Goal: Communication & Community: Answer question/provide support

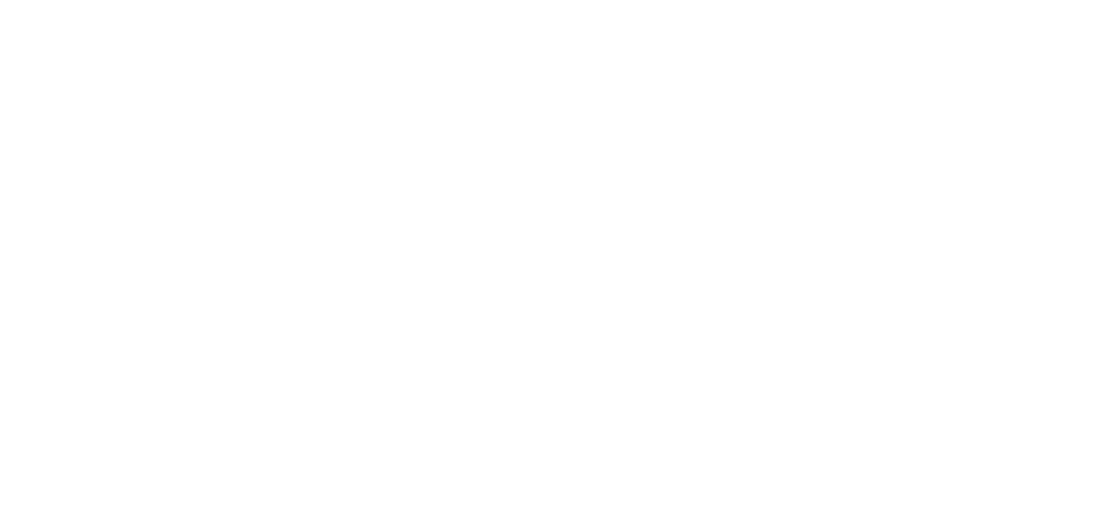
select select "message"
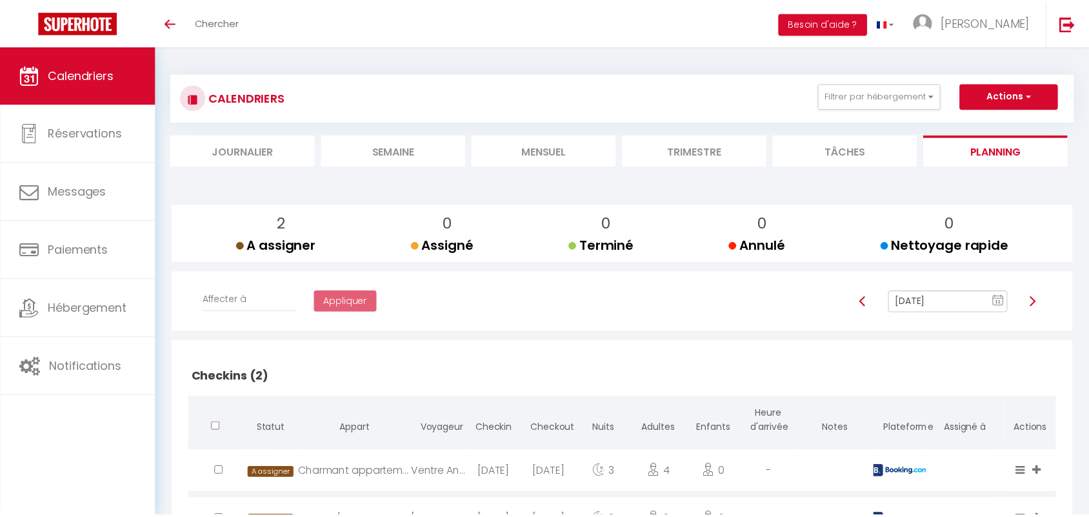
scroll to position [23, 0]
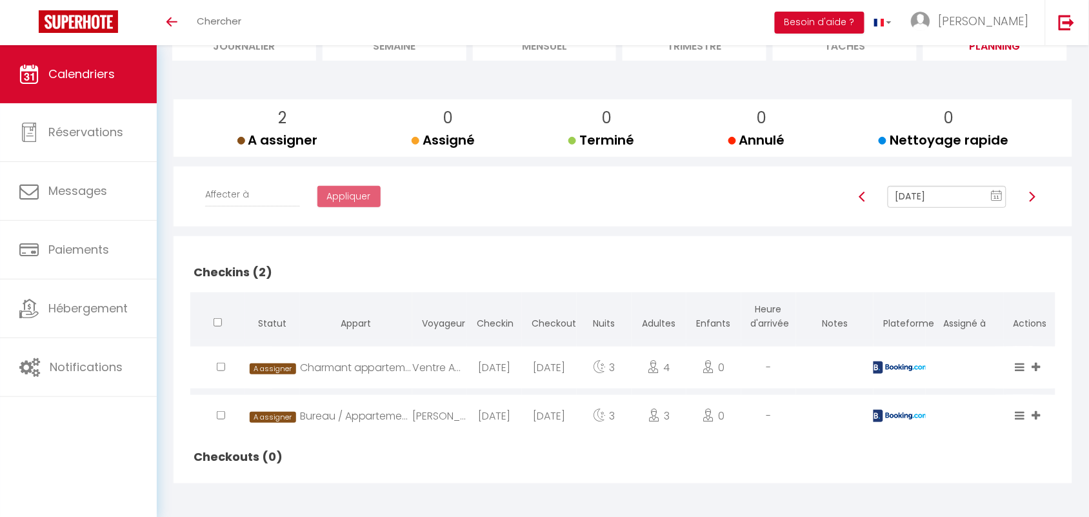
scroll to position [106, 0]
click at [998, 192] on rect at bounding box center [998, 194] width 10 height 9
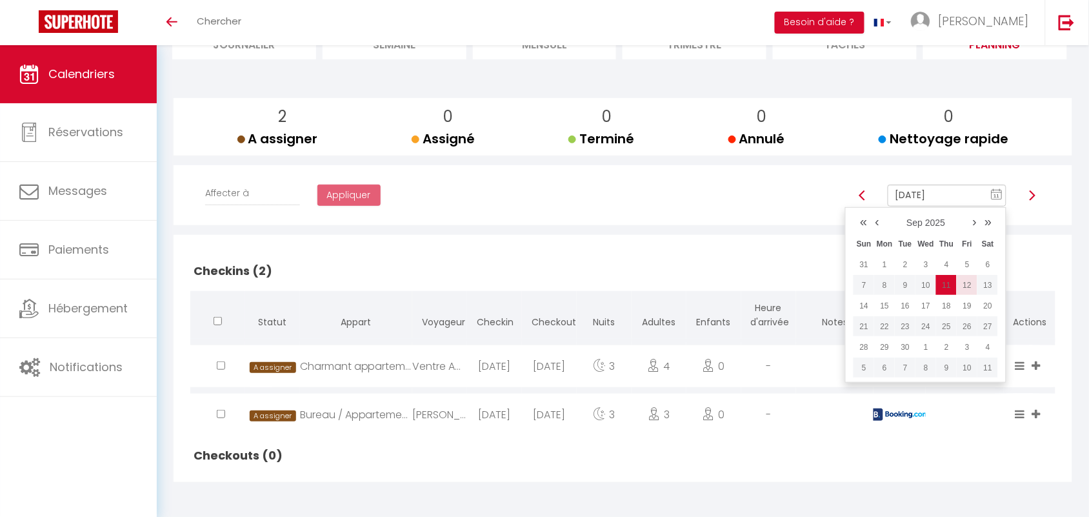
click at [968, 281] on td "12" at bounding box center [967, 285] width 21 height 21
type input "Sep 12, 2025"
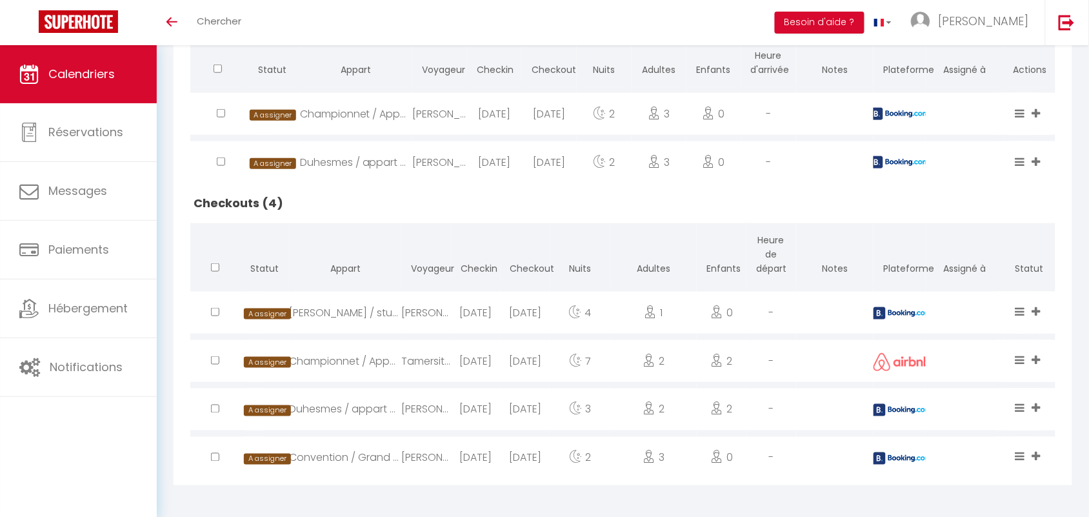
scroll to position [361, 0]
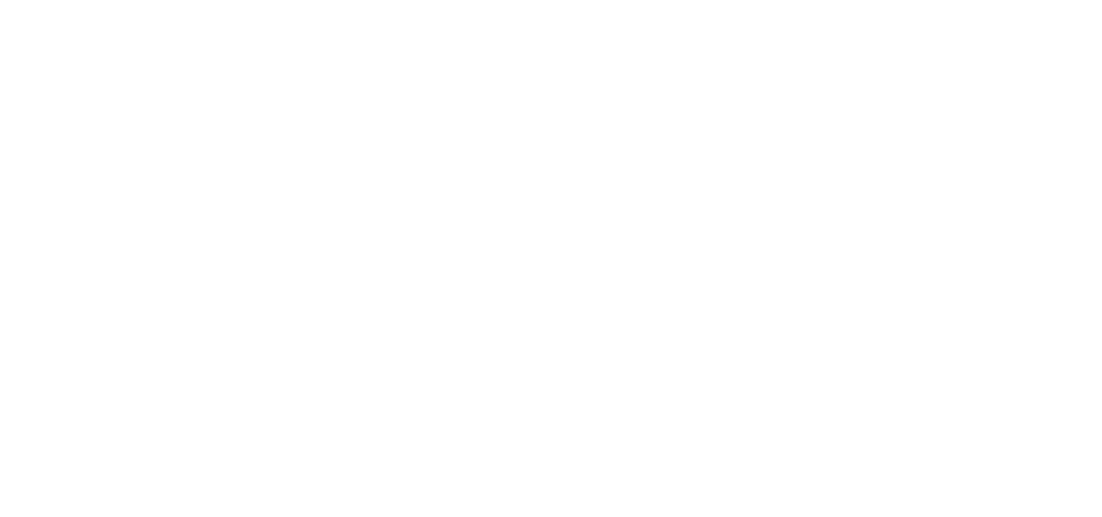
select select "message"
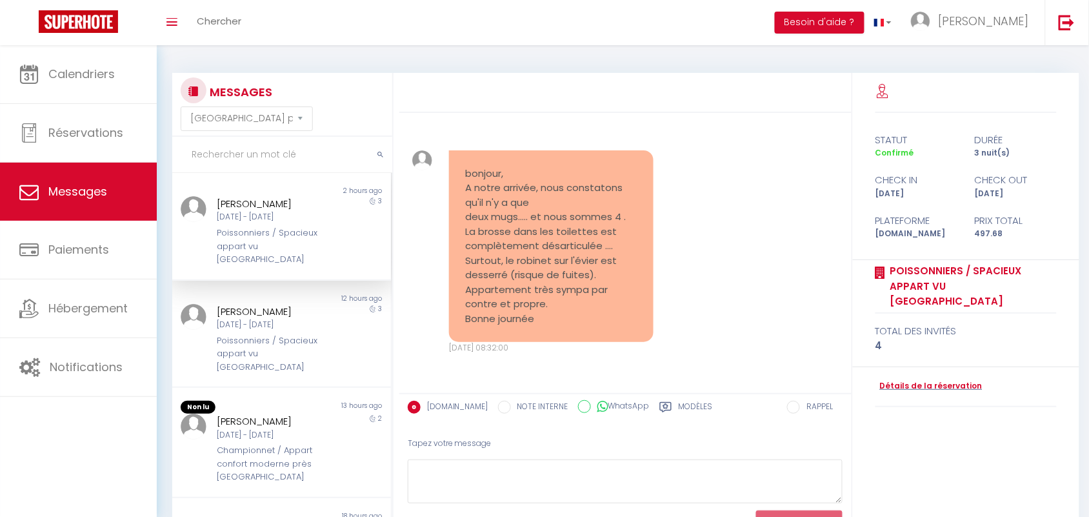
click at [250, 146] on input "text" at bounding box center [282, 155] width 220 height 36
type input "poissonniers"
click at [276, 229] on div "Poissonniers / Spacieux appart vu [GEOGRAPHIC_DATA]" at bounding box center [272, 246] width 110 height 39
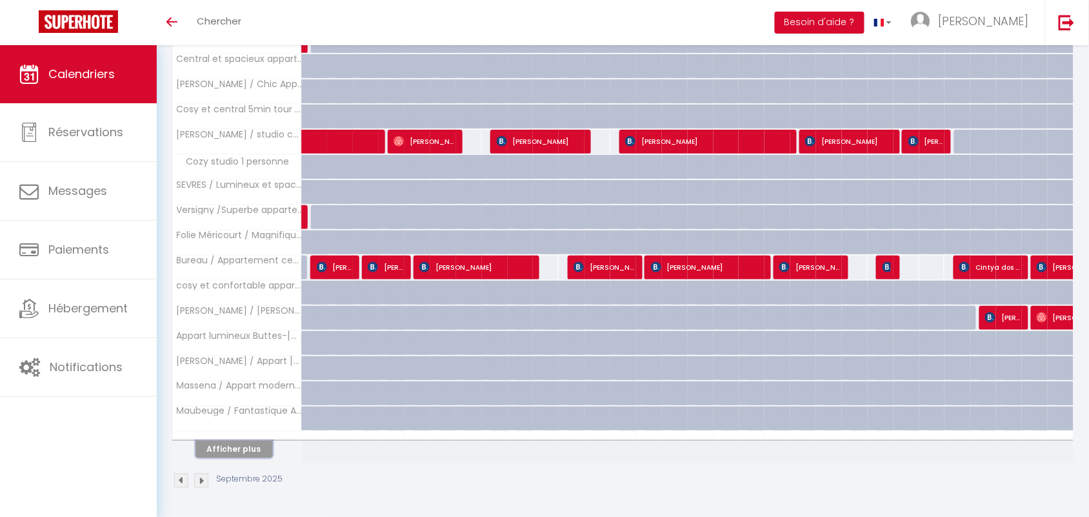
click at [233, 450] on button "Afficher plus" at bounding box center [234, 449] width 77 height 17
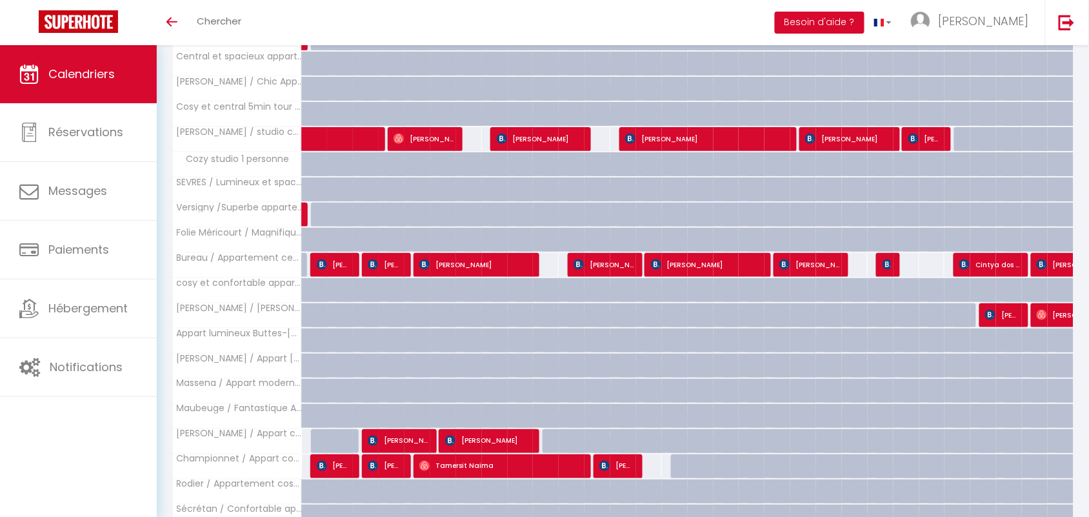
select select
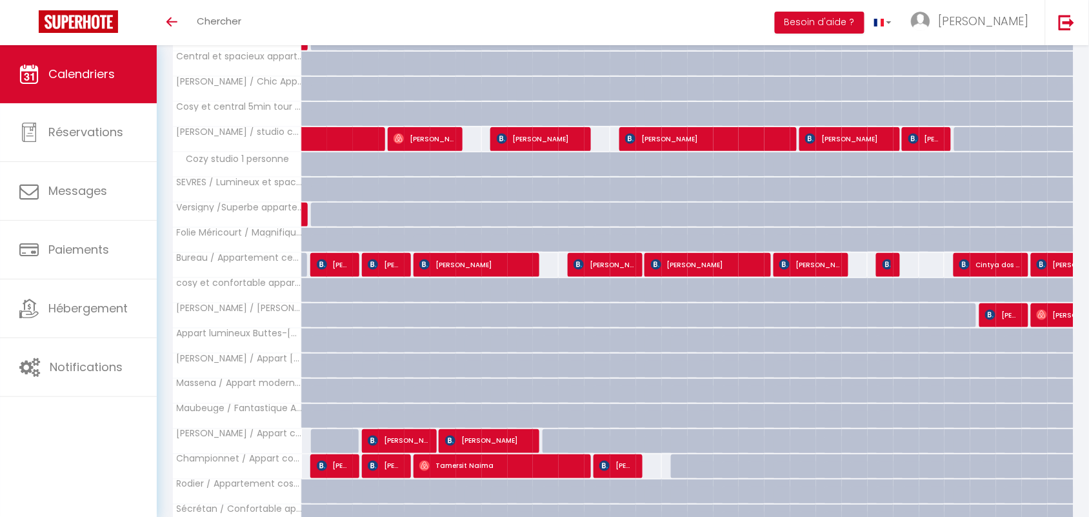
select select
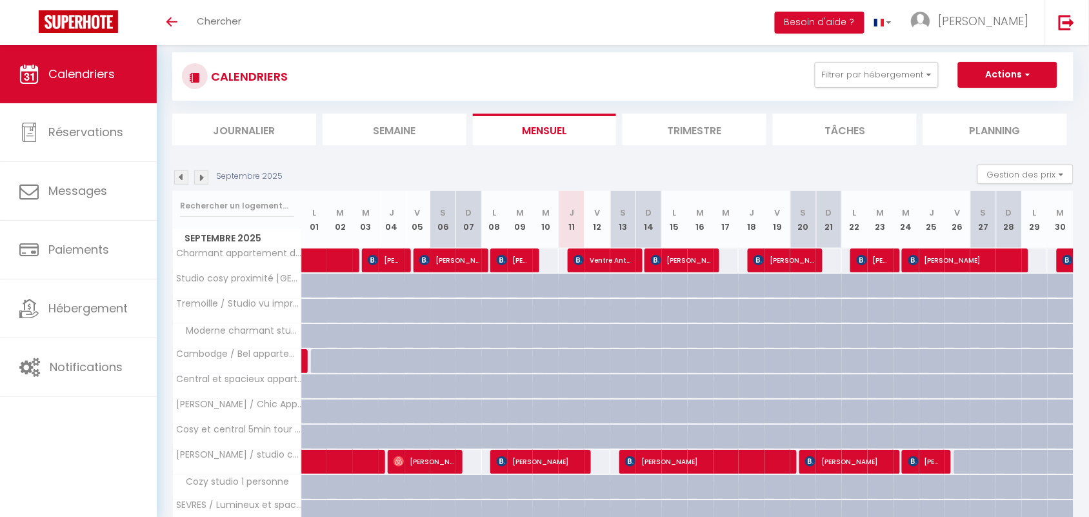
scroll to position [800, 0]
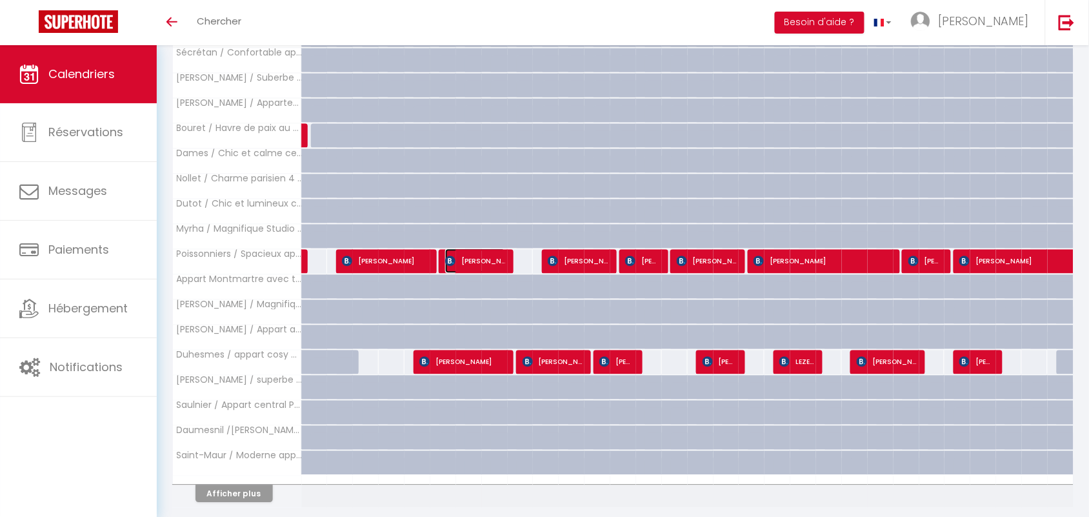
click at [485, 266] on span "Andrei Osipov" at bounding box center [475, 260] width 60 height 25
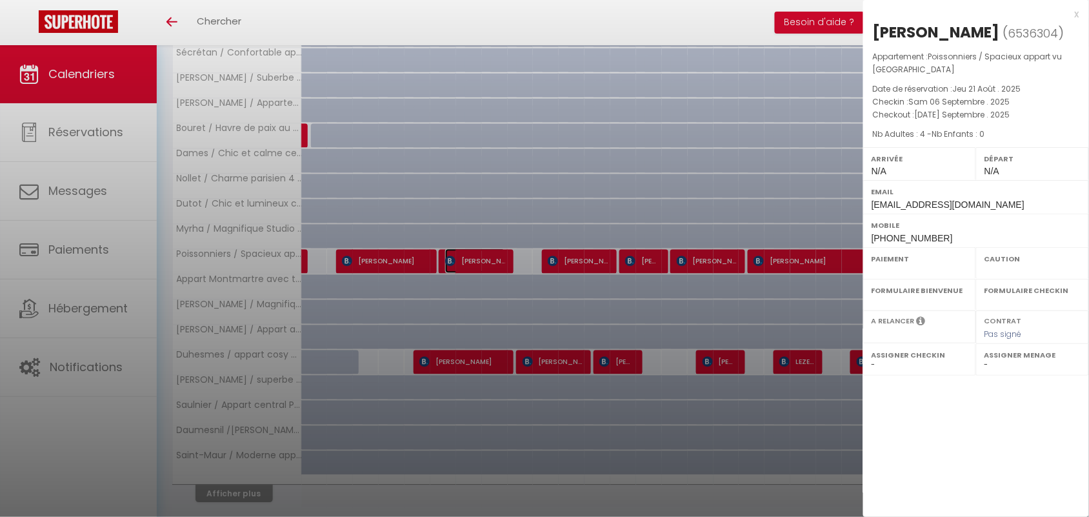
select select "OK"
select select "KO"
select select "0"
select select "1"
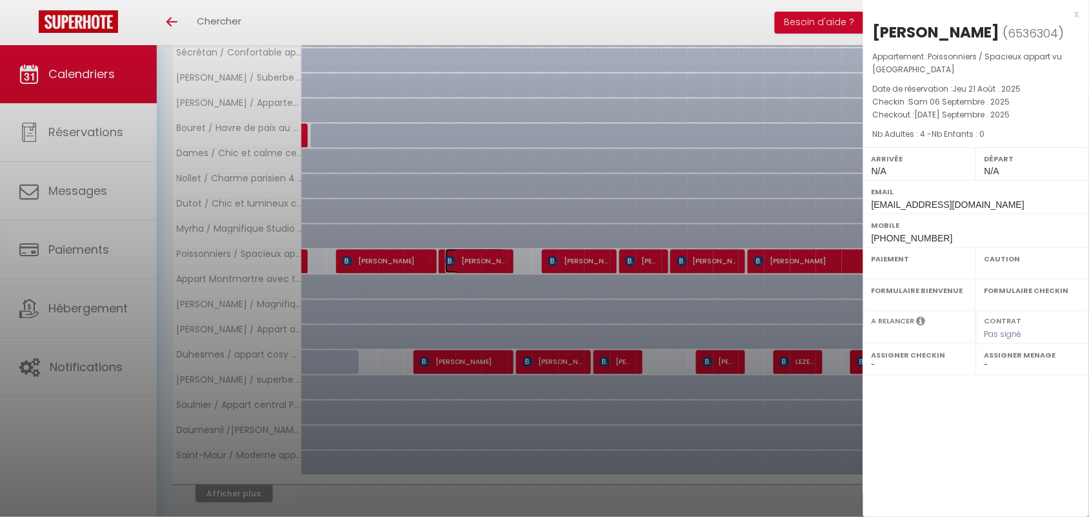
select select
click at [1078, 10] on div "x" at bounding box center [971, 13] width 216 height 15
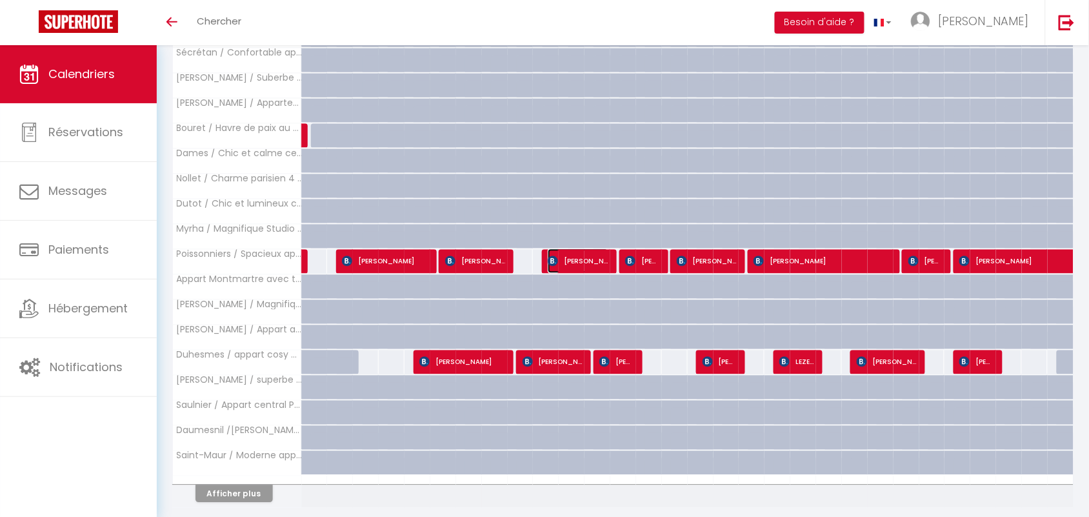
click at [592, 263] on span "[PERSON_NAME]" at bounding box center [578, 260] width 60 height 25
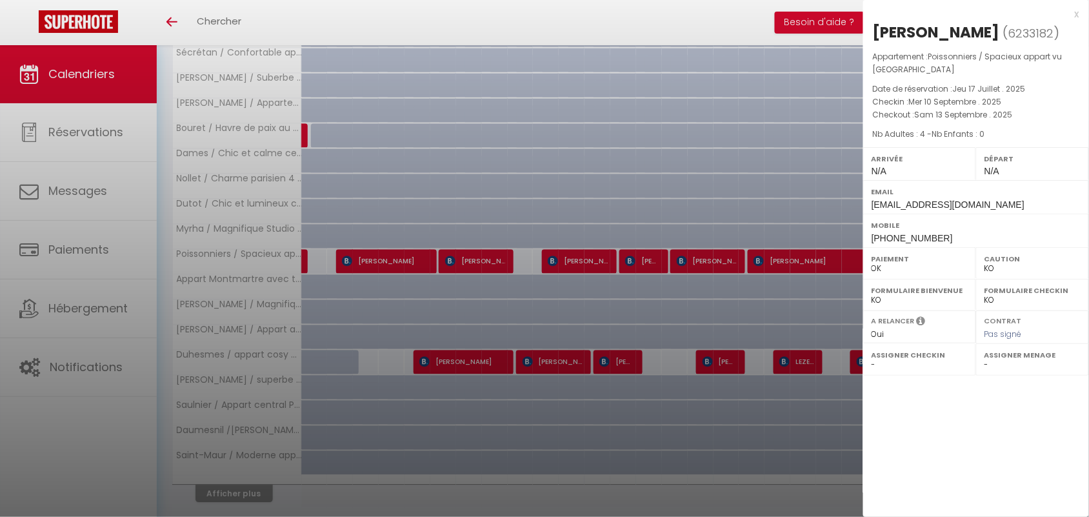
click at [1075, 14] on div "x" at bounding box center [971, 13] width 216 height 15
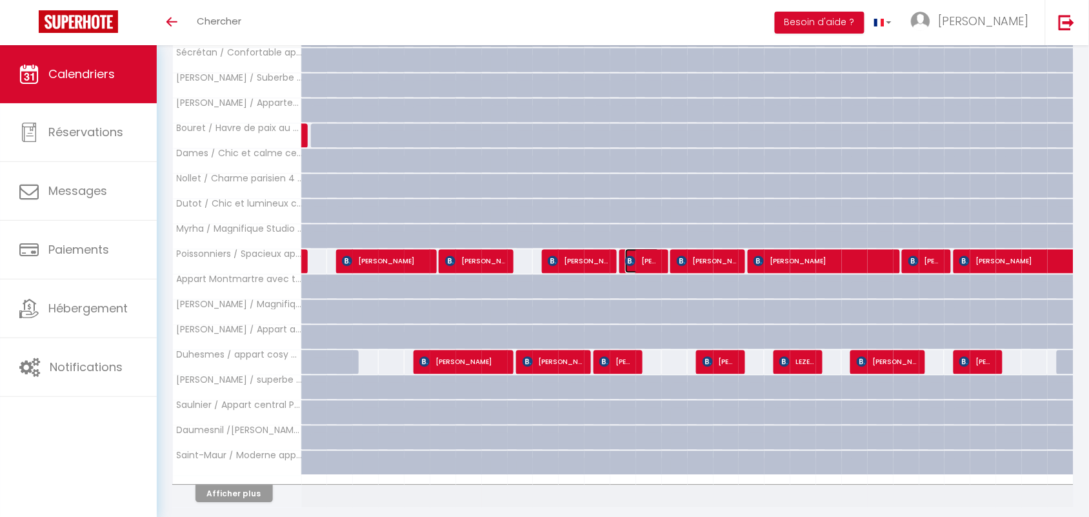
click at [647, 272] on span "Jinli BELY" at bounding box center [642, 260] width 34 height 25
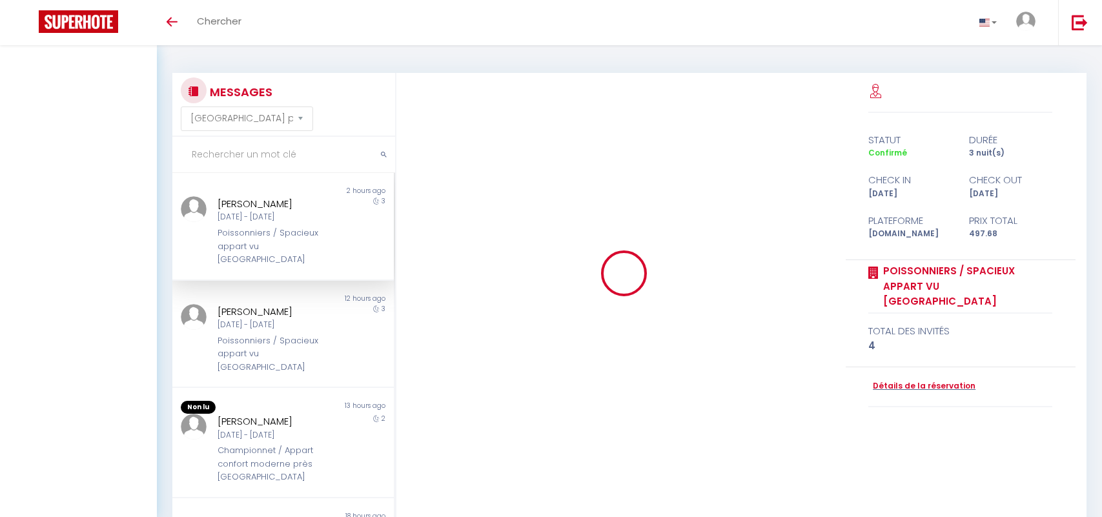
select select "message"
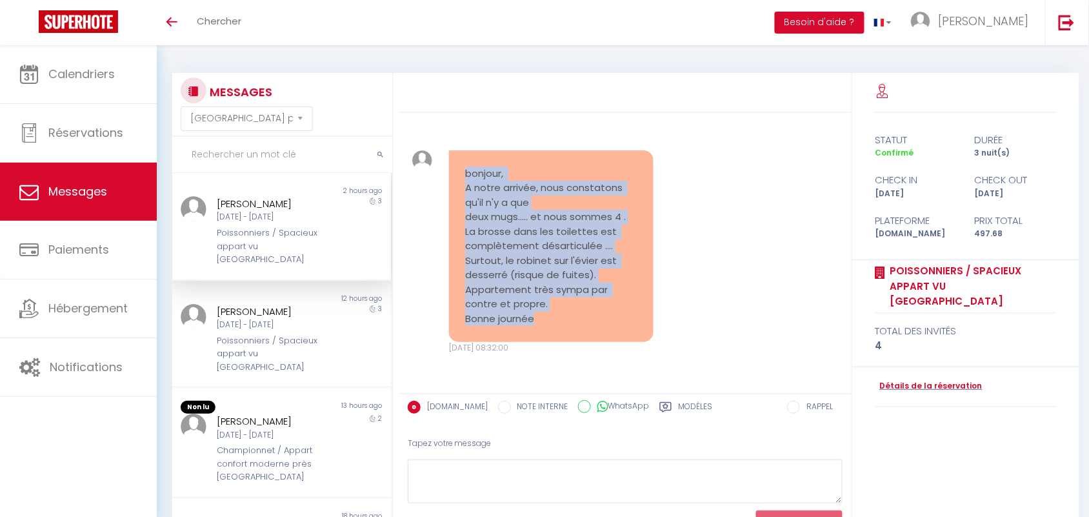
drag, startPoint x: 459, startPoint y: 170, endPoint x: 534, endPoint y: 332, distance: 179.3
click at [534, 332] on div "bonjour, A notre arrivée, nous constatons qu'il n'y a que deux mugs..... et nou…" at bounding box center [551, 246] width 205 height 192
copy pre "bonjour, A notre arrivée, nous constatons qu'il n'y a que deux mugs..... et nou…"
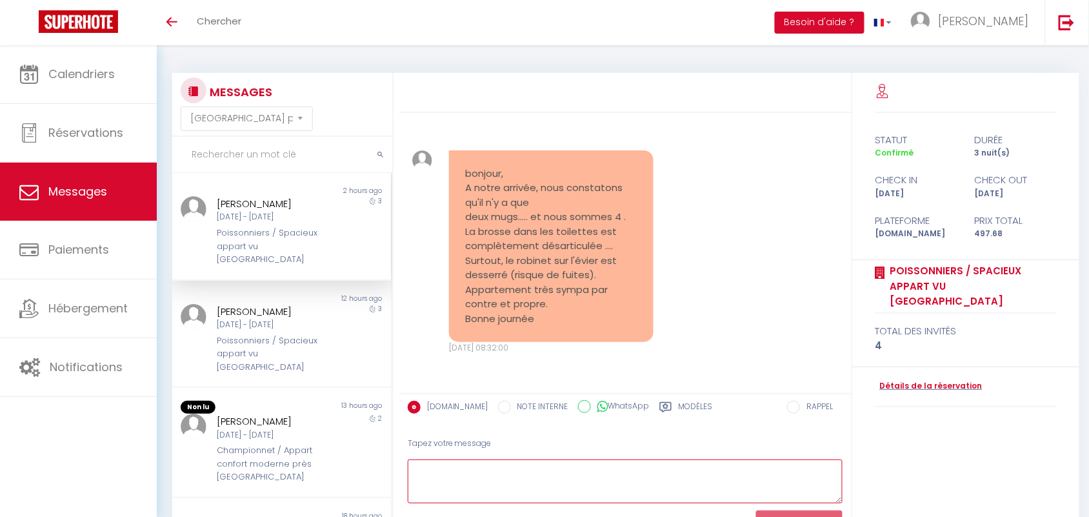
click at [489, 488] on textarea at bounding box center [626, 481] width 436 height 45
paste textarea "Bonjour [PERSON_NAME], Je suis vraiment désolé pour ces désagréments. Normaleme…"
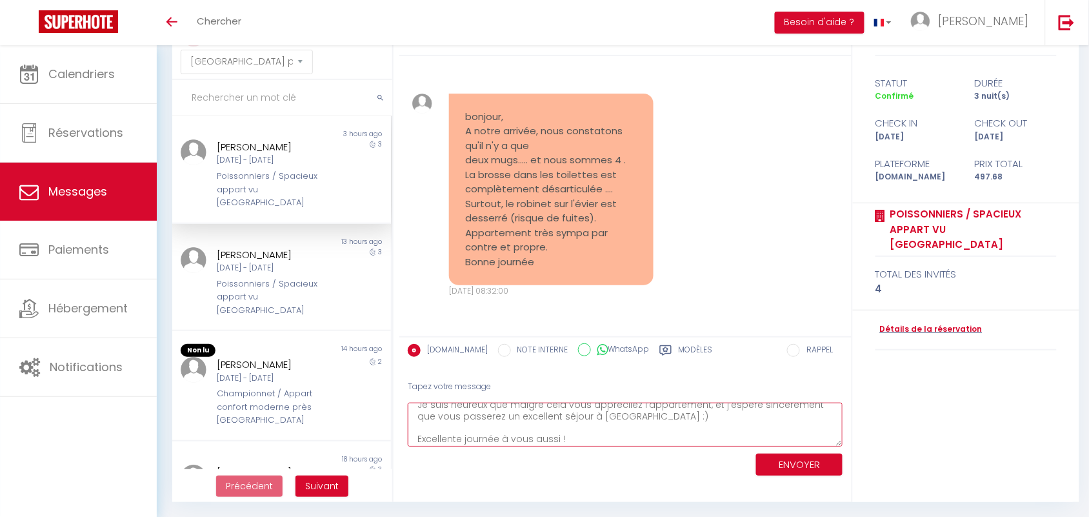
scroll to position [90, 0]
type textarea "Bonjour [PERSON_NAME], Je suis vraiment désolé pour ces désagréments. Normaleme…"
click at [769, 459] on button "ENVOYER" at bounding box center [799, 465] width 86 height 23
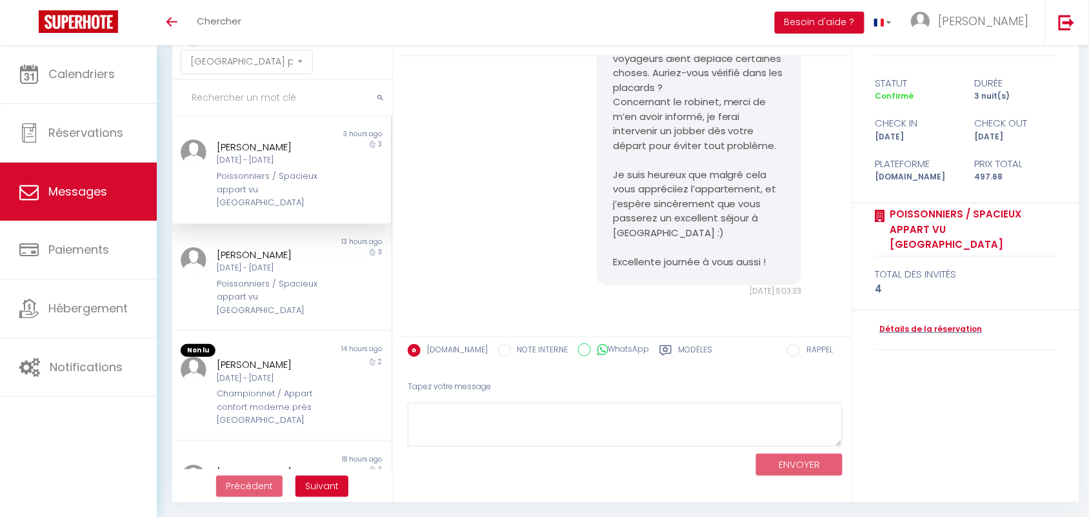
scroll to position [7475, 0]
click at [269, 187] on div "Poissonniers / Spacieux appart vu [GEOGRAPHIC_DATA]" at bounding box center [272, 189] width 110 height 39
click at [265, 257] on div "[PERSON_NAME]" at bounding box center [272, 254] width 110 height 15
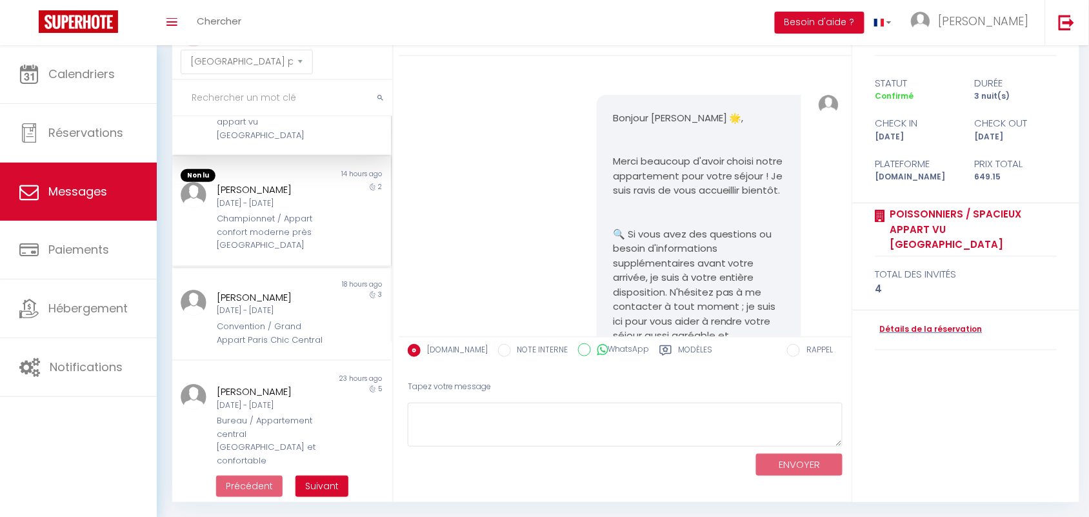
scroll to position [81, 0]
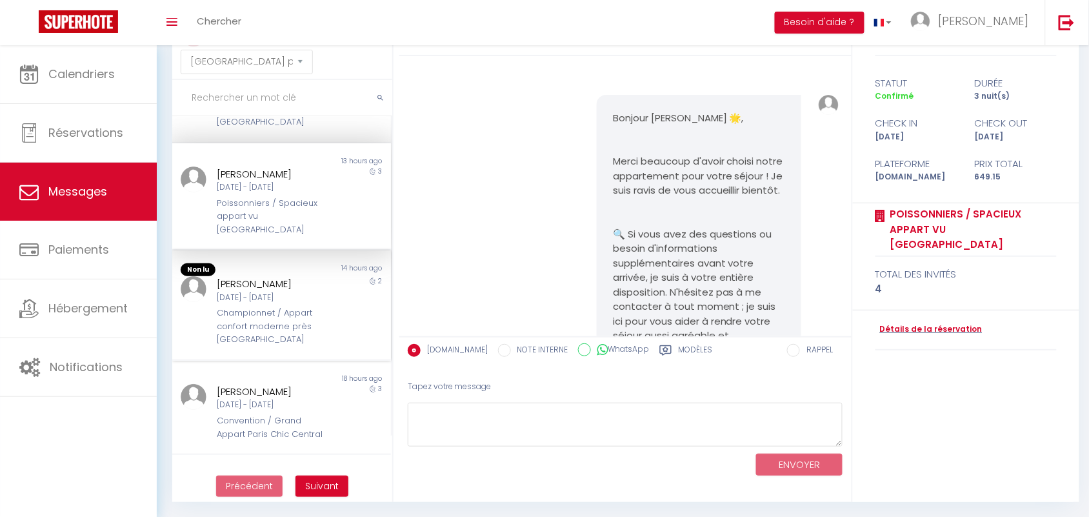
click at [257, 292] on div "Ven 12 Sep - Dim 14 Sep" at bounding box center [272, 298] width 110 height 12
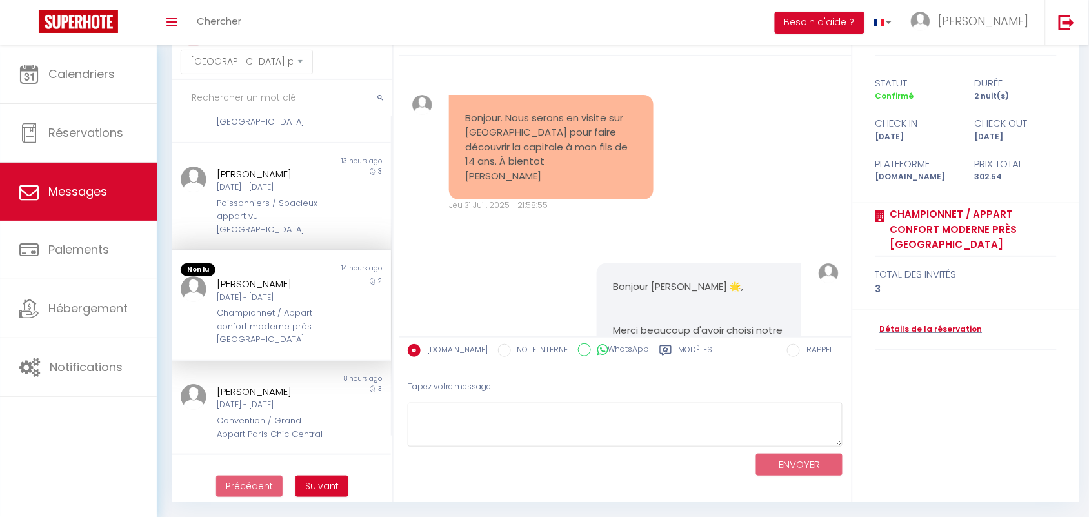
scroll to position [4279, 0]
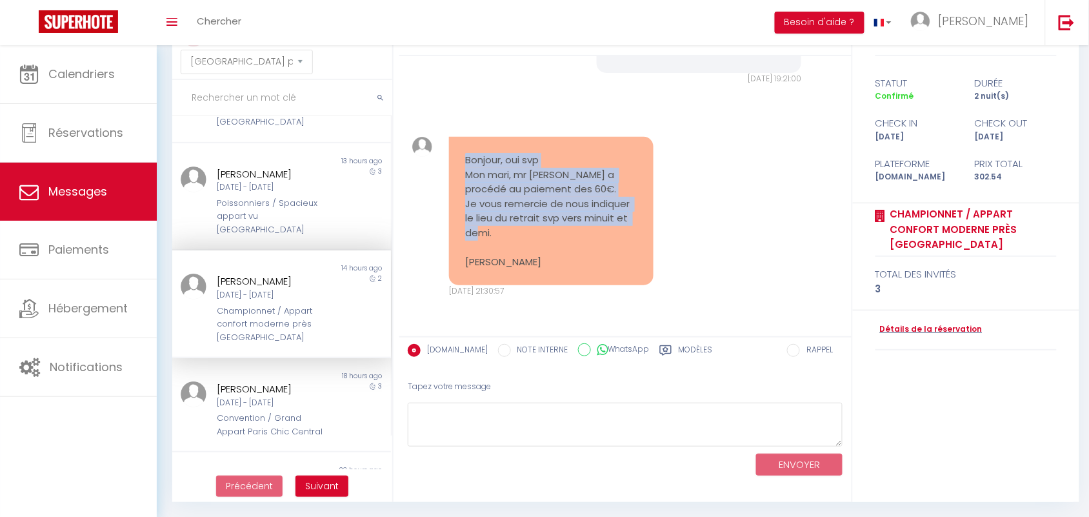
drag, startPoint x: 463, startPoint y: 157, endPoint x: 524, endPoint y: 252, distance: 113.1
click at [524, 250] on pre "Bonjour, oui svp Mon mari, mr CANDELON a procédé au paiement des 60€. Je vous r…" at bounding box center [551, 211] width 172 height 116
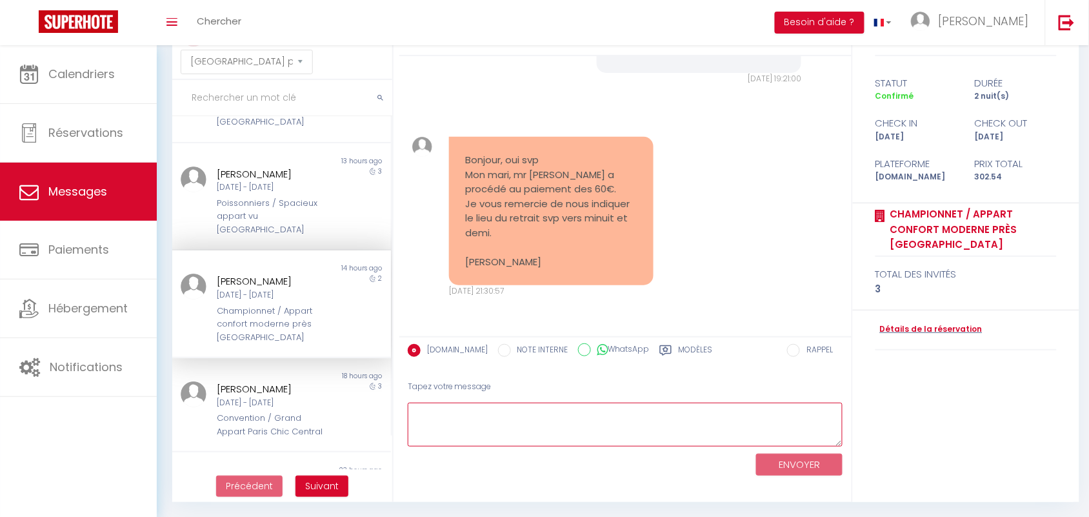
click at [482, 410] on textarea at bounding box center [626, 425] width 436 height 45
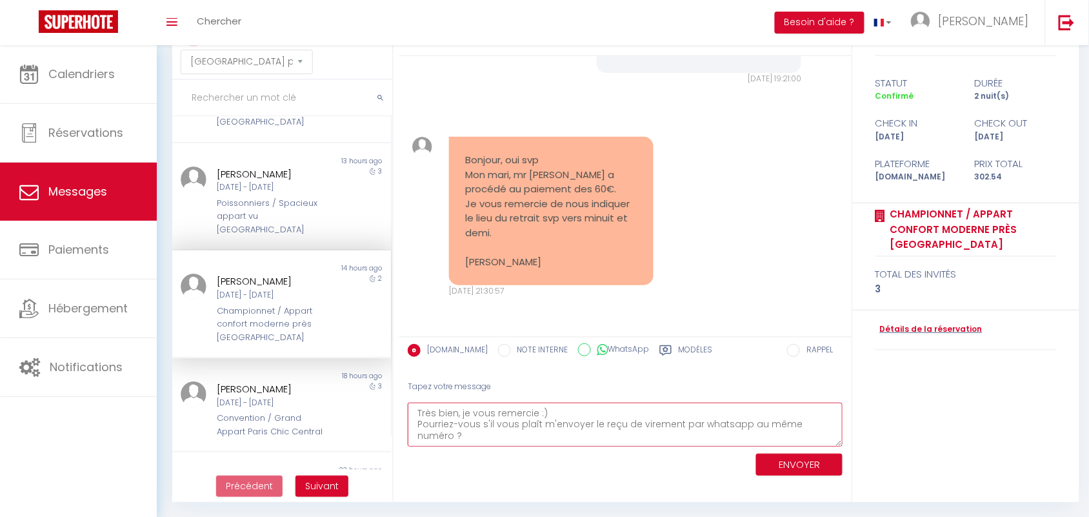
scroll to position [42, 0]
type textarea "Bonjour Anne-Laure, Très bien, je vous remercie :) Pourriez-vous s'il vous plaî…"
click at [784, 457] on button "ENVOYER" at bounding box center [799, 465] width 86 height 23
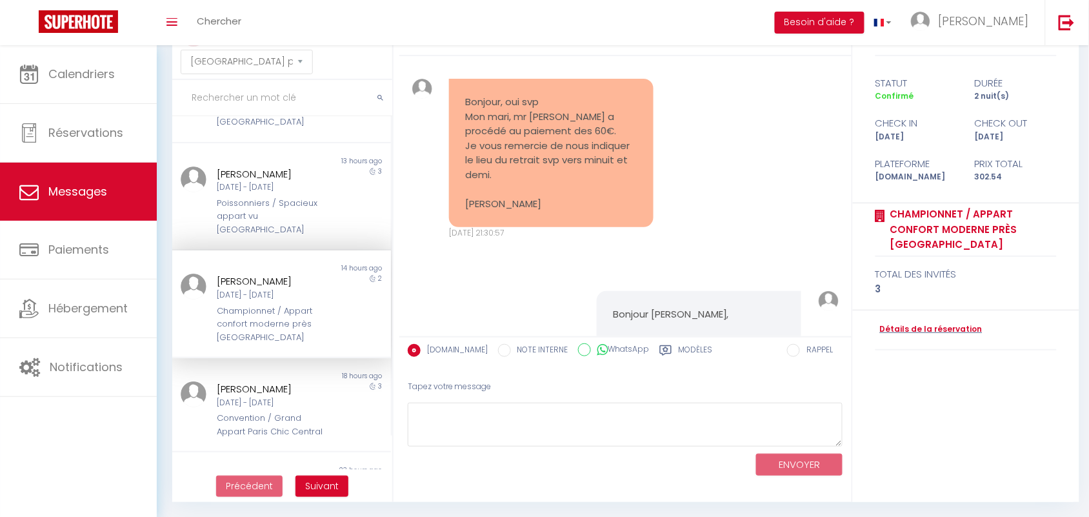
scroll to position [4492, 0]
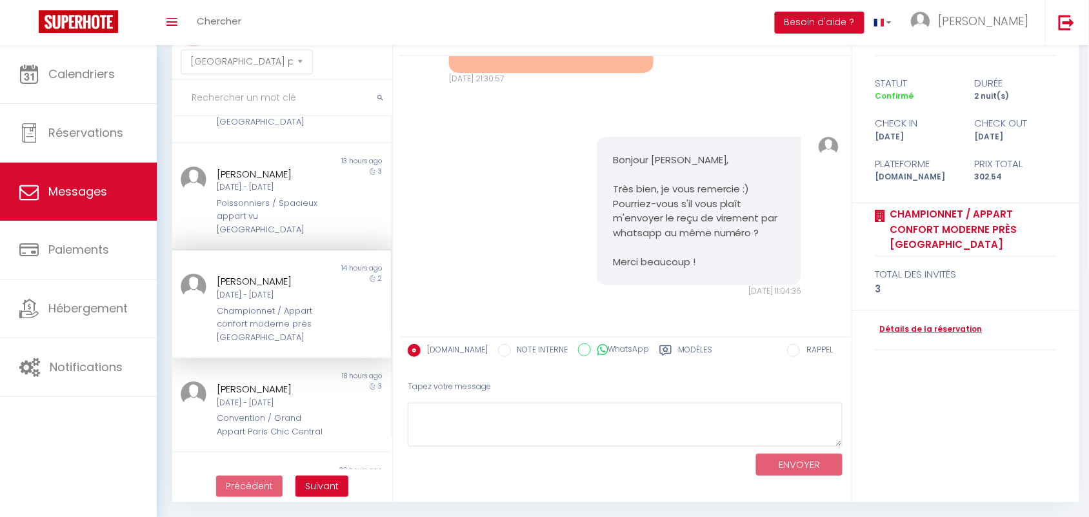
click at [503, 246] on div "Bonjour Anne-Laure, Très bien, je vous remercie :) Pourriez-vous s'il vous plaî…" at bounding box center [625, 217] width 443 height 212
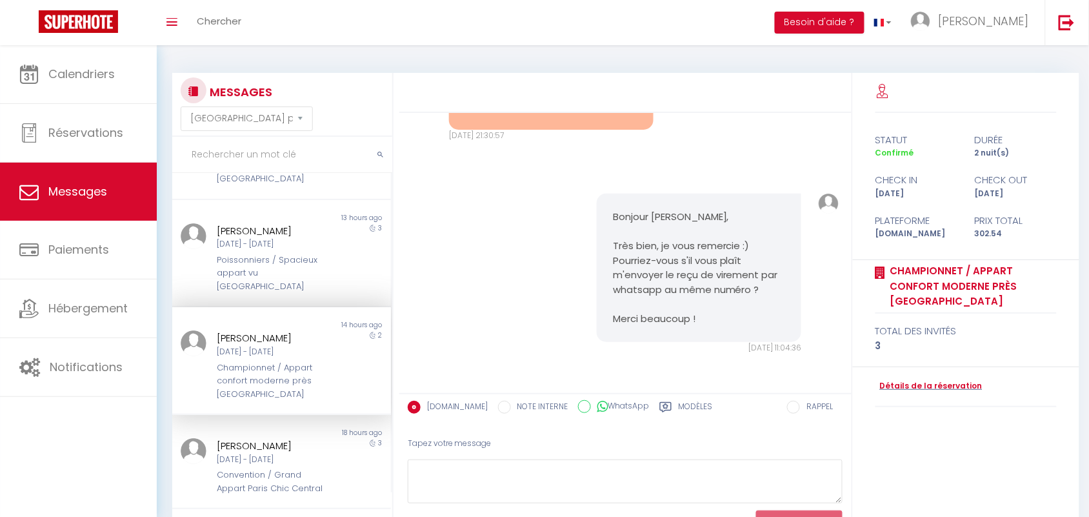
scroll to position [0, 0]
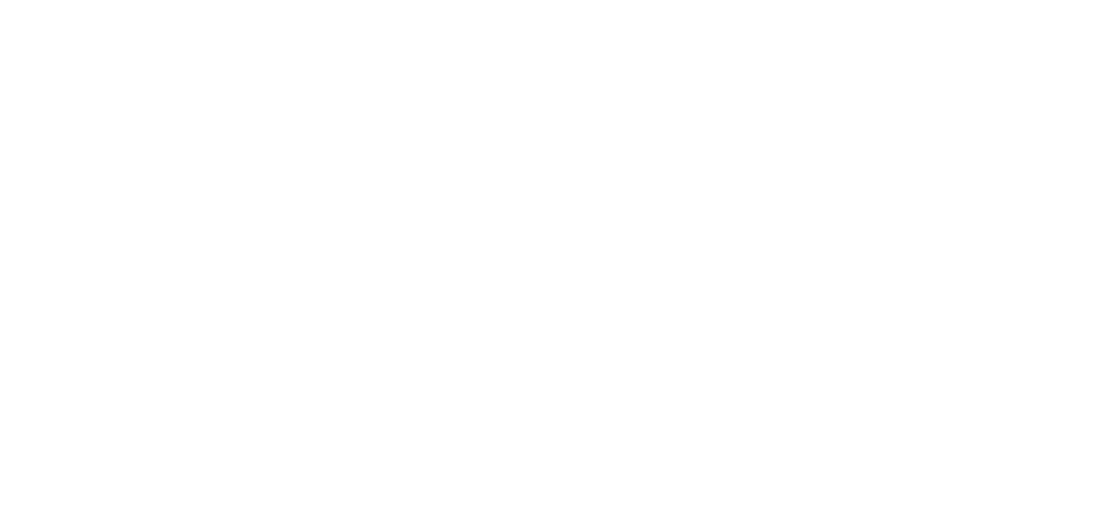
select select "message"
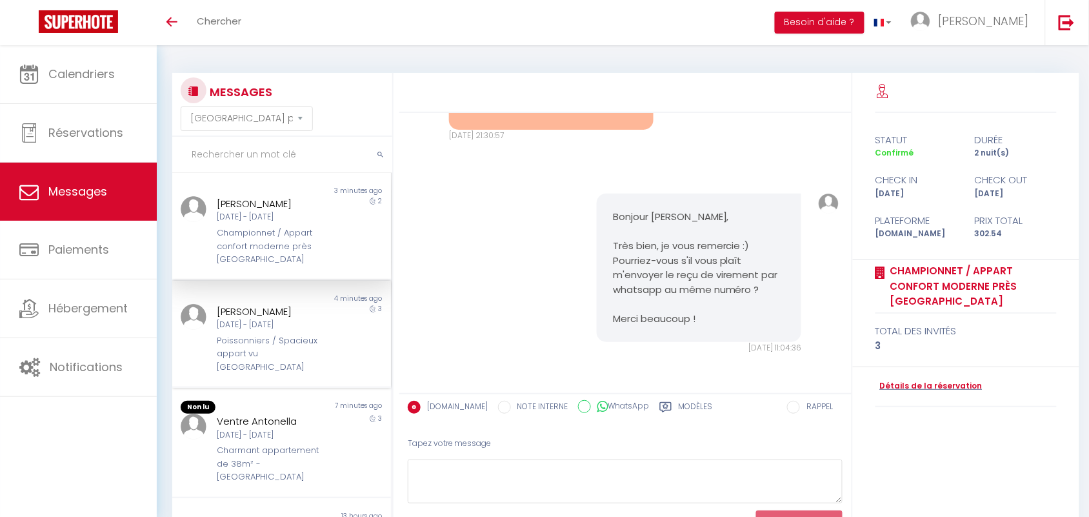
scroll to position [81, 0]
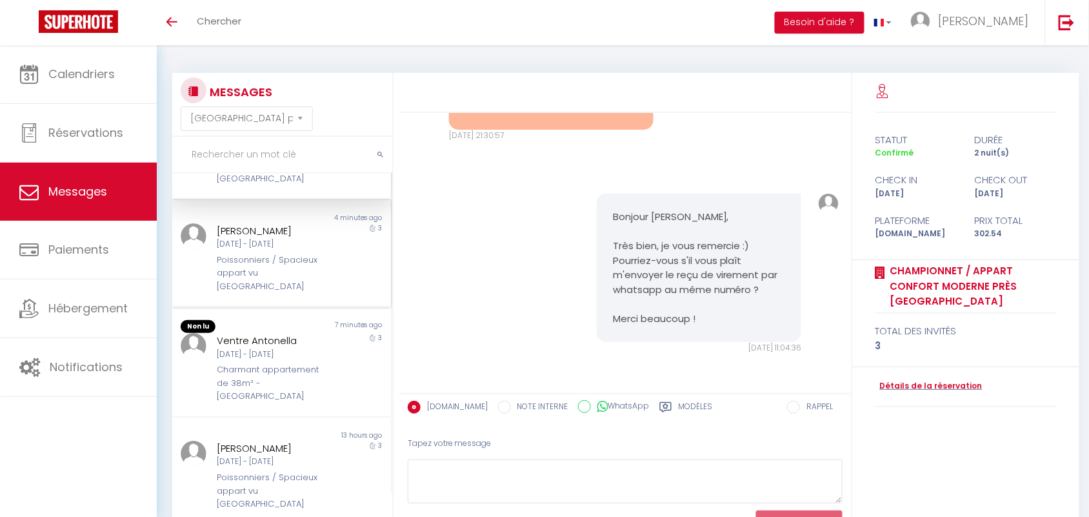
click at [278, 254] on div "Poissonniers / Spacieux appart vu [GEOGRAPHIC_DATA]" at bounding box center [272, 273] width 110 height 39
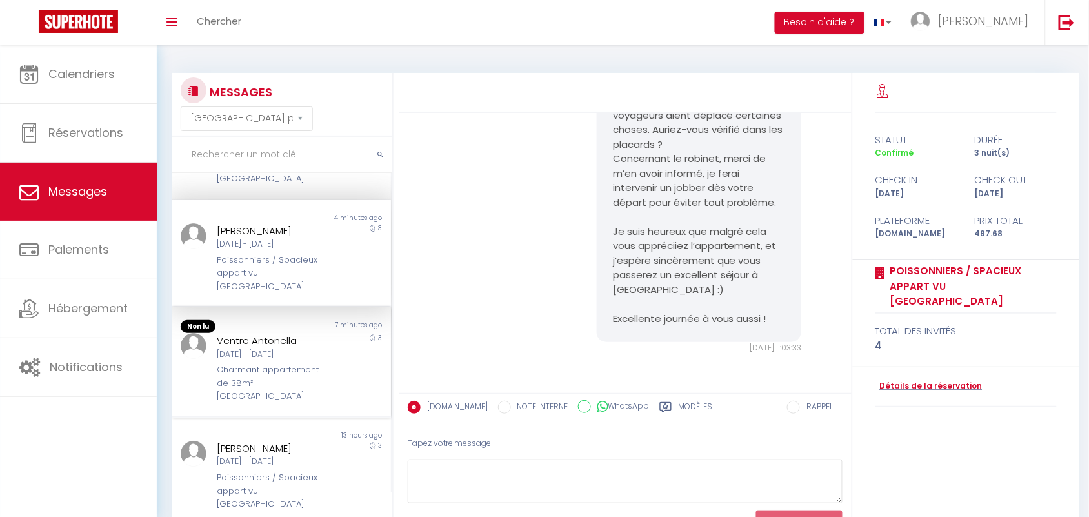
click at [260, 333] on div "Ventre Antonella" at bounding box center [272, 340] width 110 height 15
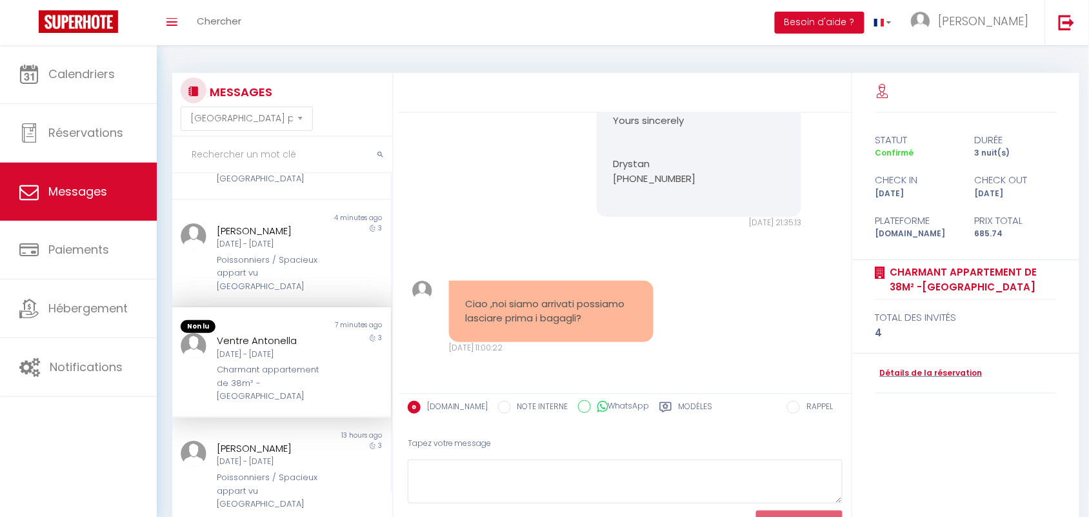
scroll to position [1680, 0]
drag, startPoint x: 461, startPoint y: 301, endPoint x: 592, endPoint y: 321, distance: 132.6
click at [592, 321] on div "Ciao ,noi siamo arrivati possiamo lasciare prima i bagagli?" at bounding box center [551, 311] width 205 height 61
copy pre "Ciao ,noi siamo arrivati possiamo lasciare prima i bagagli?"
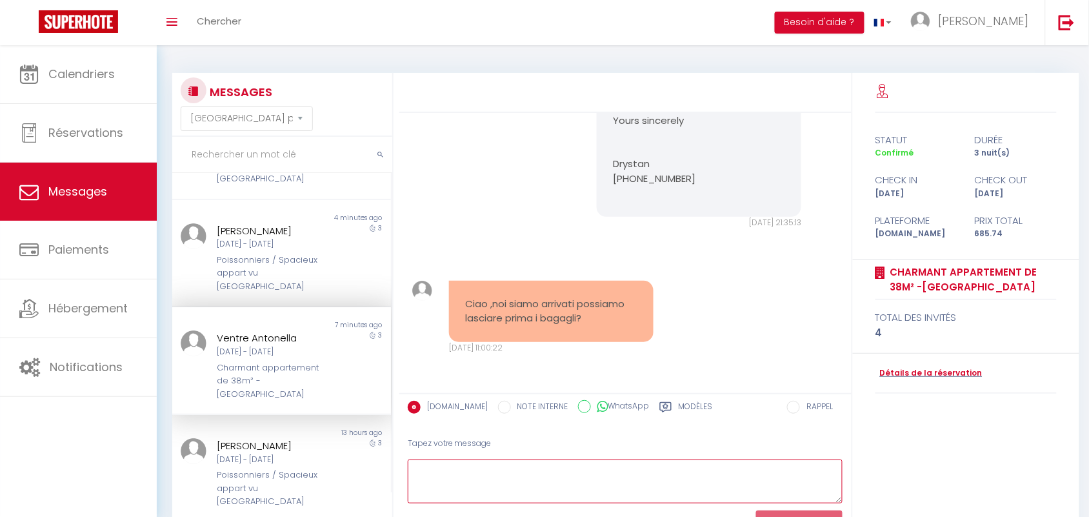
click at [539, 465] on textarea at bounding box center [626, 481] width 436 height 45
paste textarea "Bonjour, Oui, c’est votre jour de chance ! L’appartement est prêt plus tôt que …"
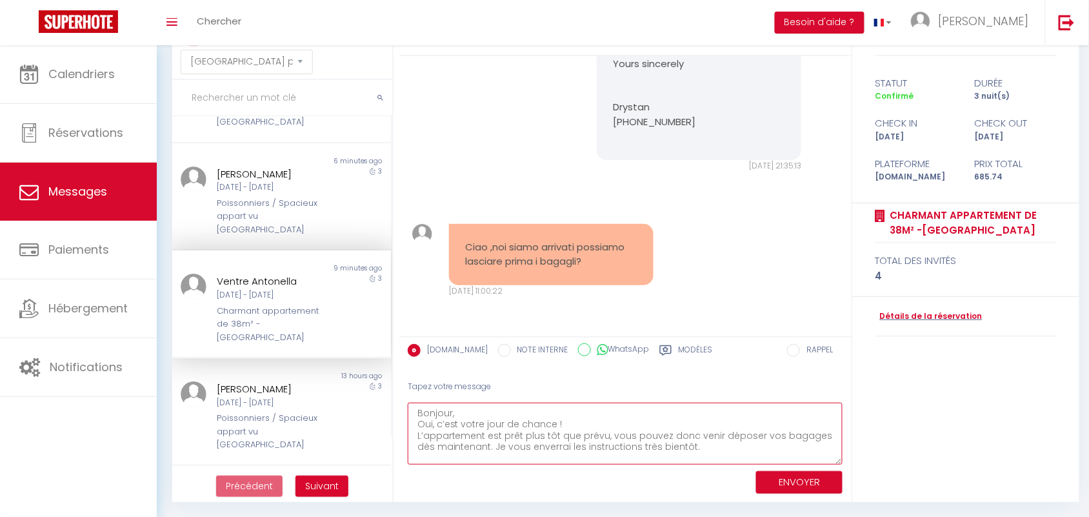
drag, startPoint x: 839, startPoint y: 440, endPoint x: 840, endPoint y: 549, distance: 108.4
click at [840, 460] on html "🟢 Des questions ou besoin d'assistance pour la migration AirBnB? Connectez-vous…" at bounding box center [544, 201] width 1089 height 517
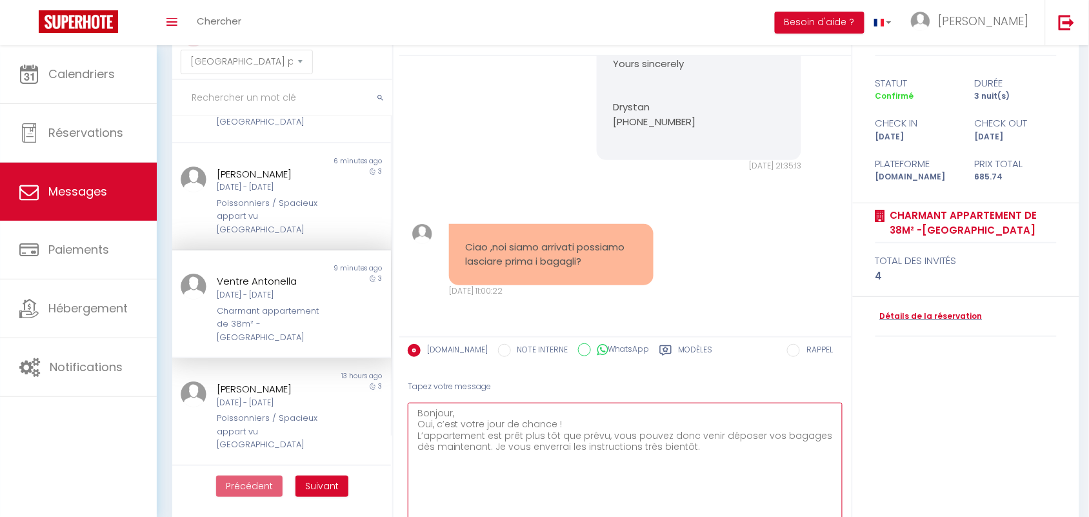
click at [463, 410] on textarea "Bonjour, Oui, c’est votre jour de chance ! L’appartement est prêt plus tôt que …" at bounding box center [626, 479] width 436 height 152
click at [501, 411] on textarea "Bonjour Antonella, Oui, c’est votre jour de chance ! L’appartement est prêt plu…" at bounding box center [626, 479] width 436 height 152
click at [687, 446] on textarea "Bonjour Antonella, Oui, c’est votre jour de chance ! L’appartement est prêt plu…" at bounding box center [626, 479] width 436 height 152
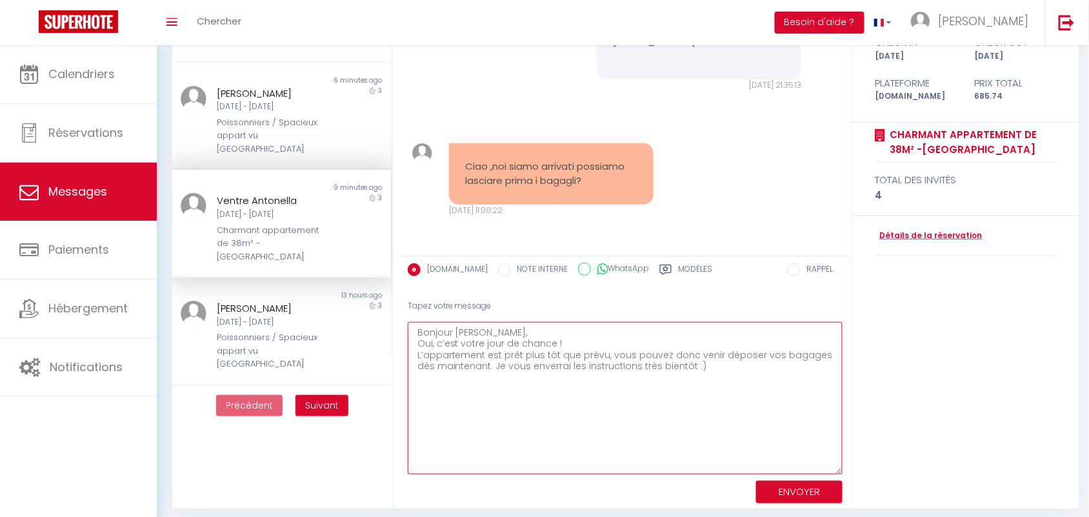
type textarea "Bonjour [PERSON_NAME], Oui, c’est votre jour de chance ! L’appartement est prêt…"
click at [774, 486] on button "ENVOYER" at bounding box center [799, 492] width 86 height 23
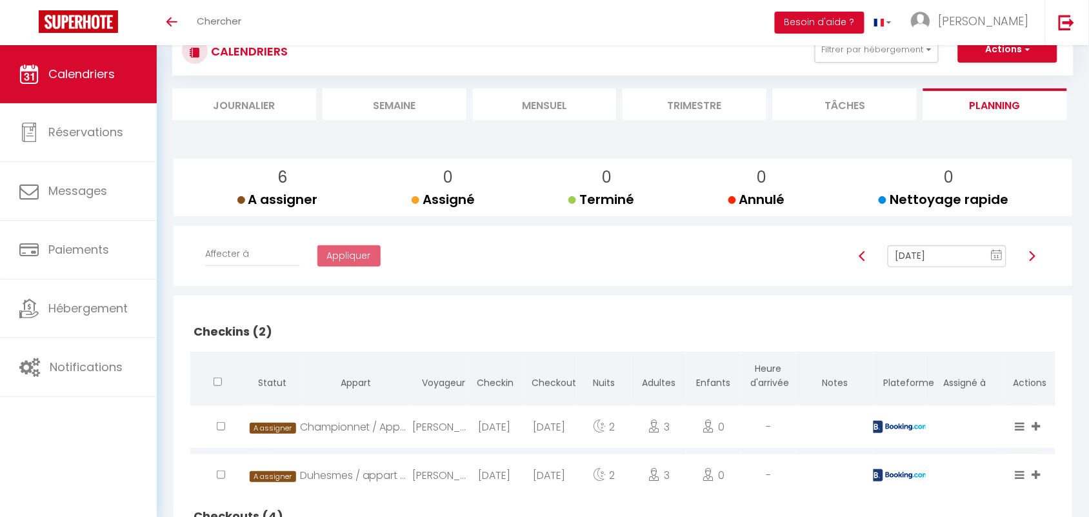
scroll to position [39, 0]
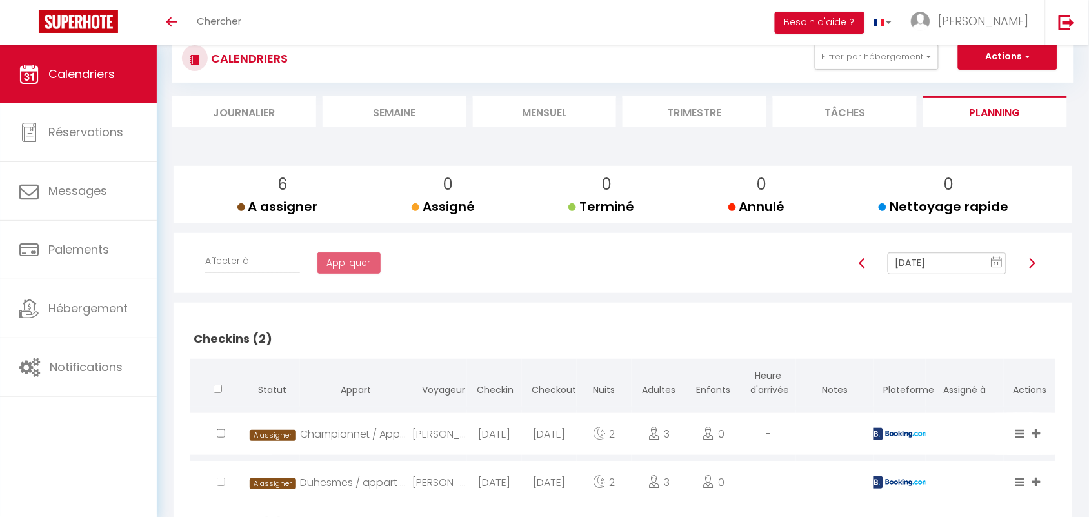
click at [997, 258] on rect at bounding box center [998, 262] width 10 height 9
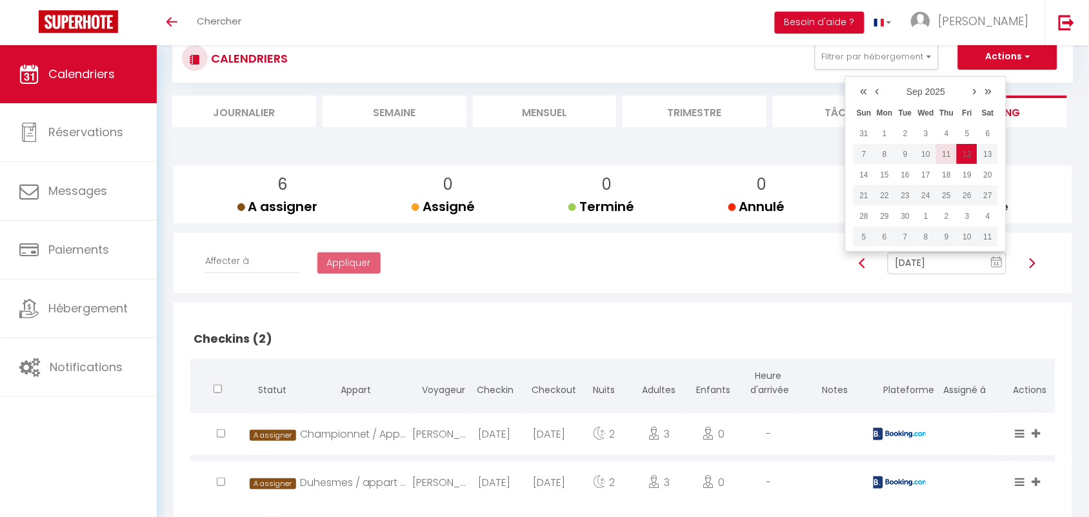
click at [951, 150] on td "11" at bounding box center [946, 154] width 21 height 21
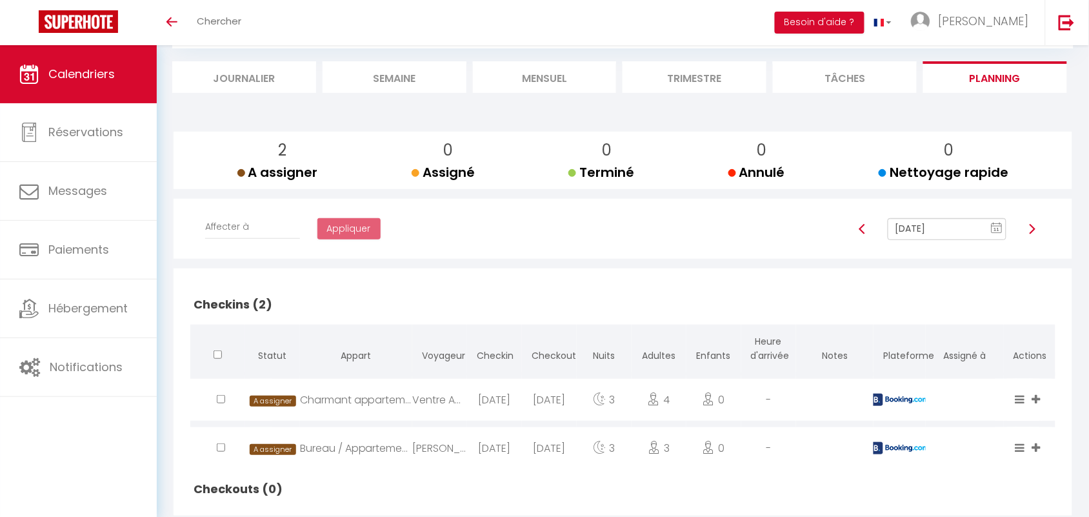
scroll to position [106, 0]
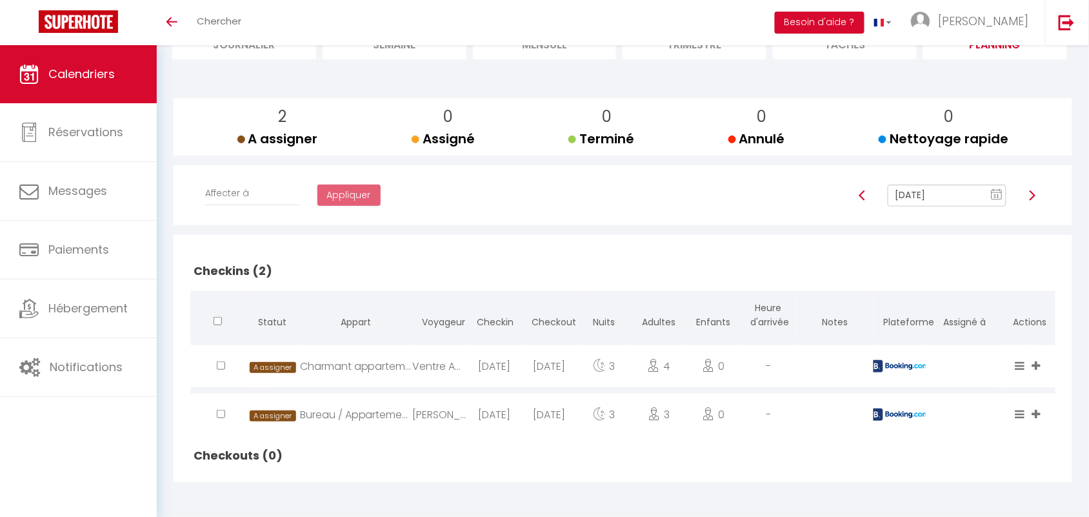
click at [995, 197] on text "11" at bounding box center [997, 196] width 6 height 6
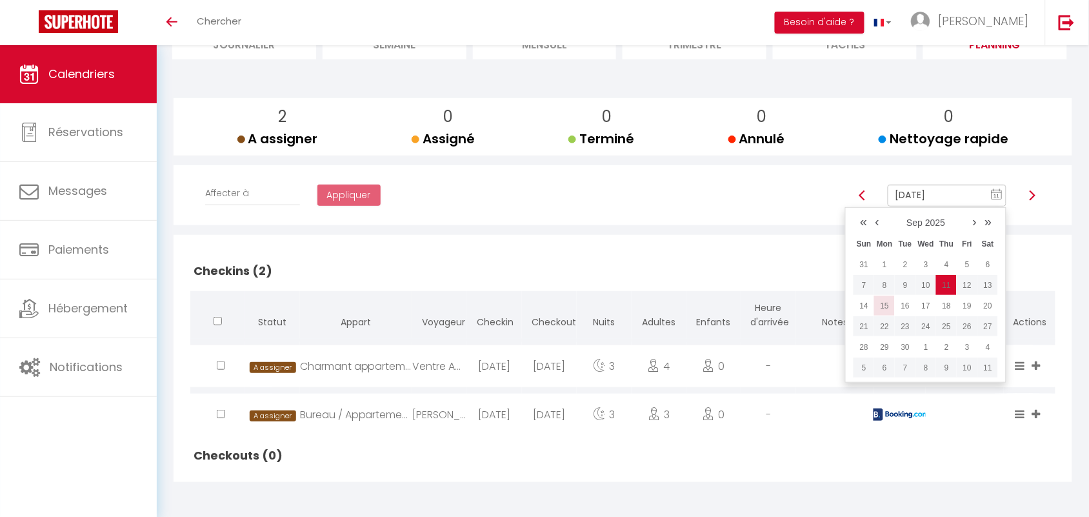
click at [889, 308] on td "15" at bounding box center [884, 306] width 21 height 21
type input "Sep 15, 2025"
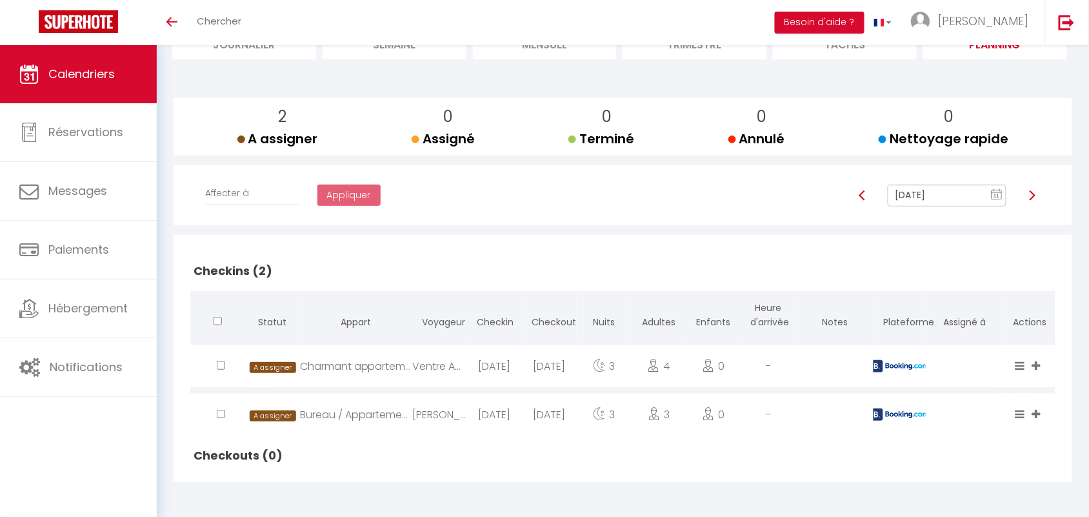
checkbox input "false"
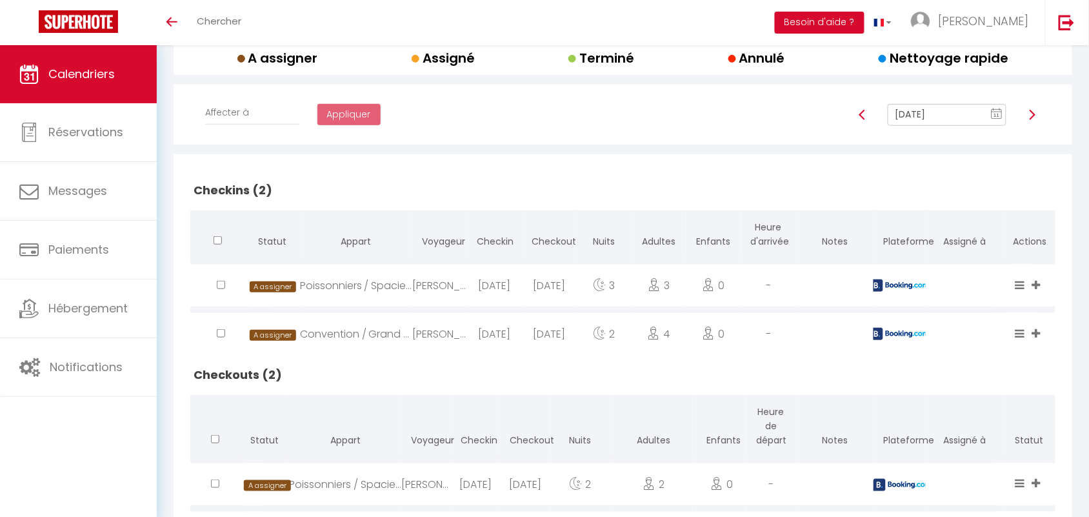
scroll to position [265, 0]
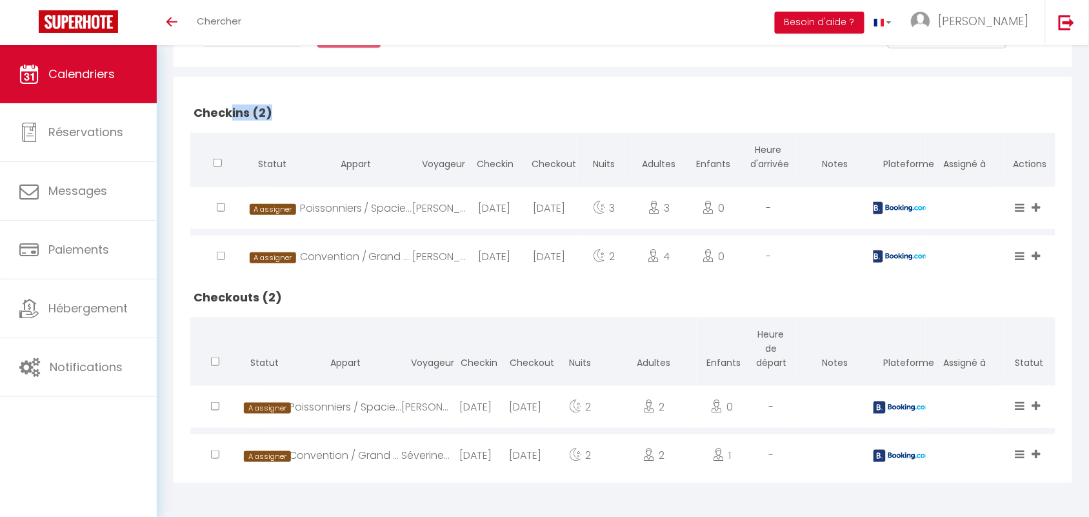
drag, startPoint x: 230, startPoint y: 110, endPoint x: 288, endPoint y: 114, distance: 58.2
click at [288, 114] on h2 "Checkins (2)" at bounding box center [622, 113] width 865 height 40
click at [284, 114] on h2 "Checkins (2)" at bounding box center [622, 113] width 865 height 40
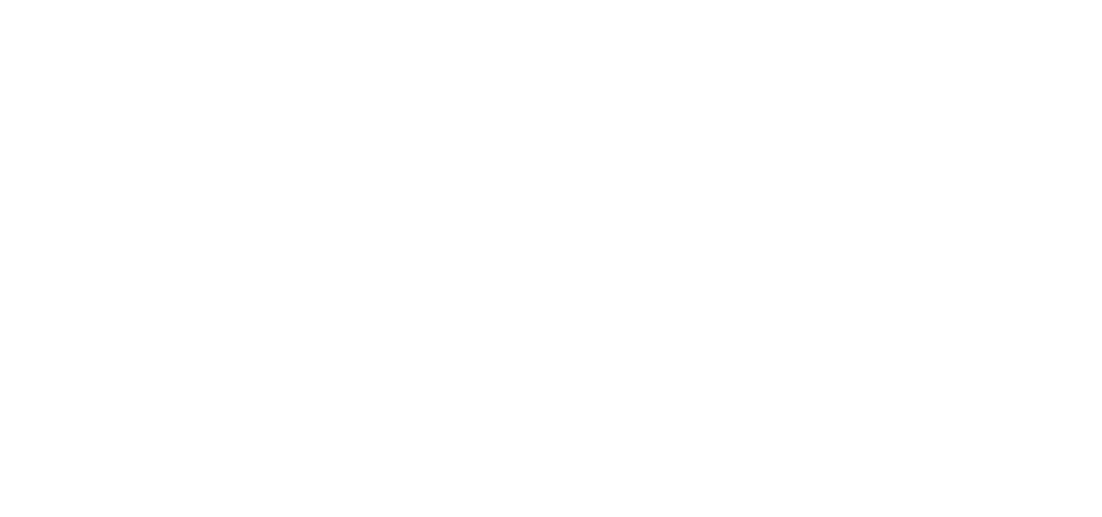
select select "message"
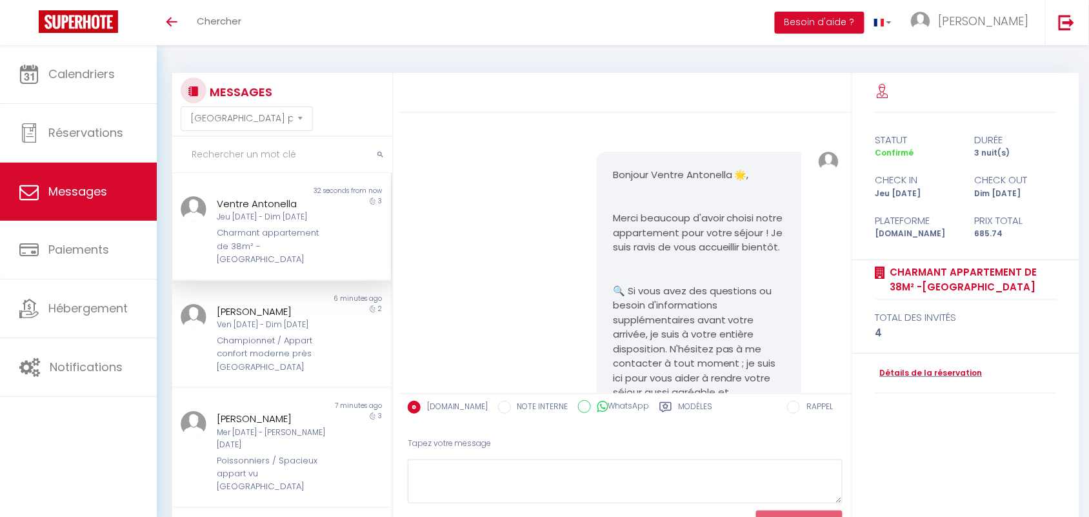
scroll to position [1878, 0]
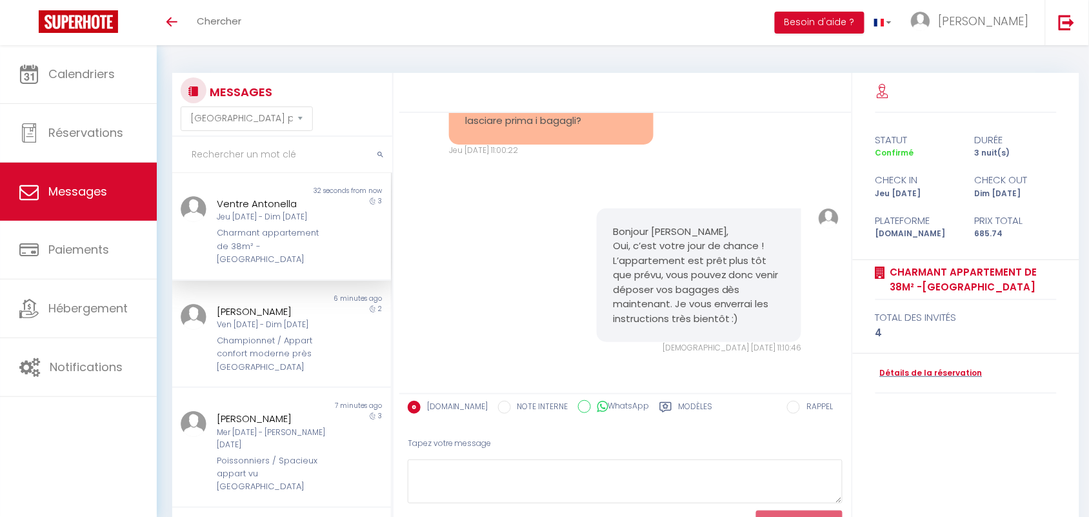
click at [494, 169] on div "Ciao ,noi siamo arrivati possiamo lasciare prima i bagagli? Jeu [DATE] 11:00:22…" at bounding box center [625, 119] width 443 height 125
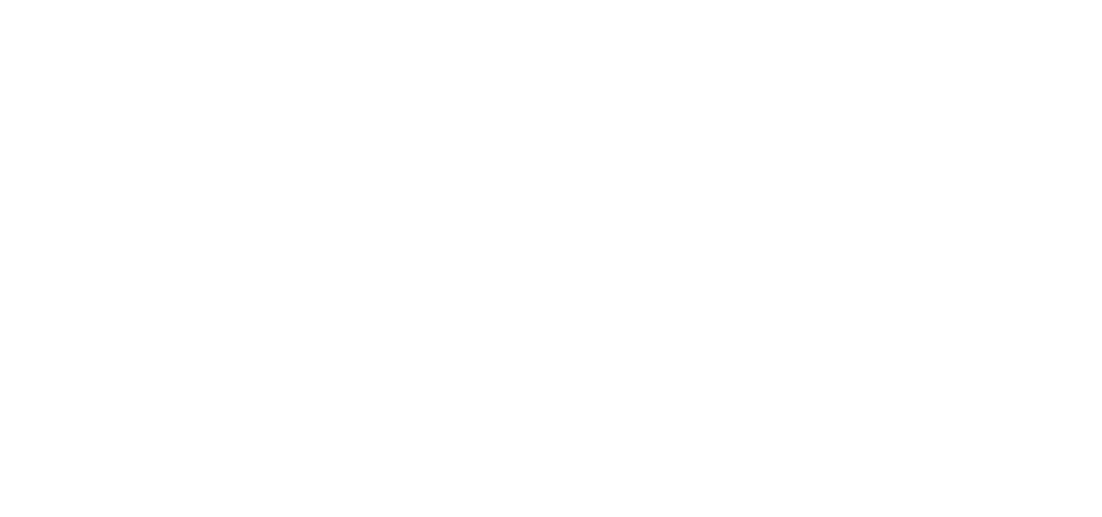
select select "message"
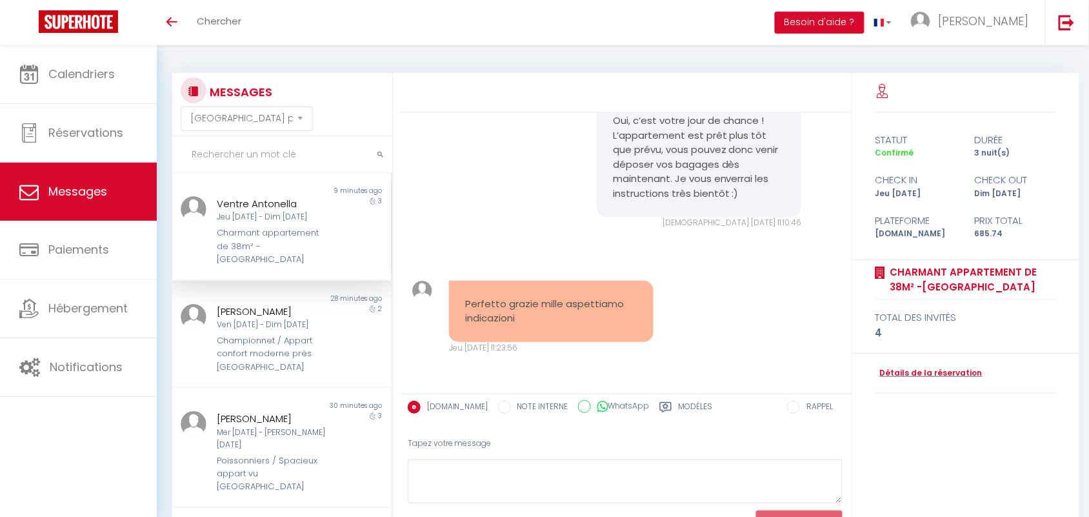
click at [221, 150] on input "text" at bounding box center [282, 155] width 220 height 36
click at [515, 188] on div "Bonjour [PERSON_NAME], Oui, c’est votre jour de chance ! L’appartement est prêt…" at bounding box center [625, 155] width 443 height 197
click at [489, 196] on div "Bonjour [PERSON_NAME], Oui, c’est votre jour de chance ! L’appartement est prêt…" at bounding box center [625, 155] width 443 height 197
click at [481, 166] on div "Bonjour [PERSON_NAME], Oui, c’est votre jour de chance ! L’appartement est prêt…" at bounding box center [625, 155] width 443 height 197
click at [510, 210] on div "Bonjour [PERSON_NAME], Oui, c’est votre jour de chance ! L’appartement est prêt…" at bounding box center [625, 155] width 443 height 197
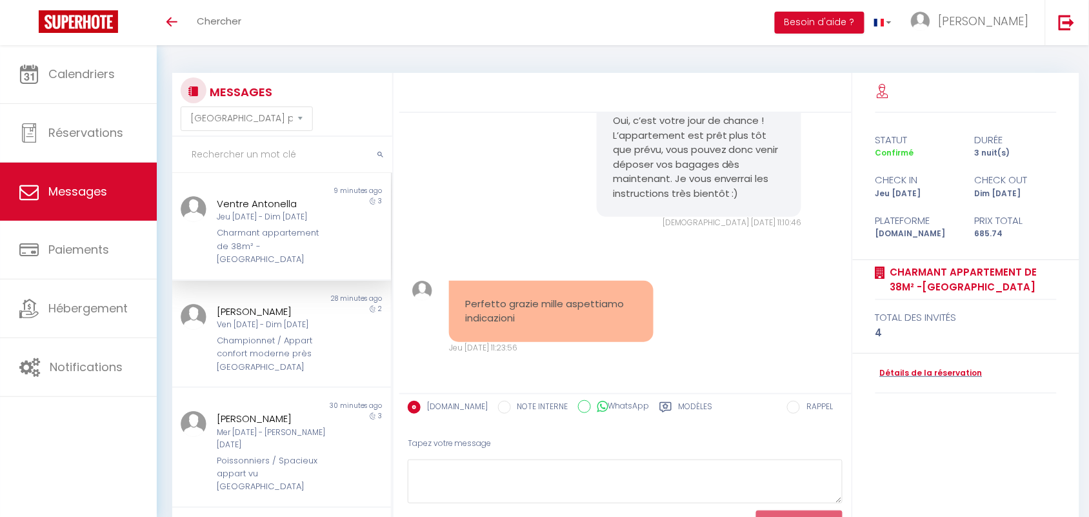
click at [223, 157] on input "text" at bounding box center [282, 155] width 220 height 36
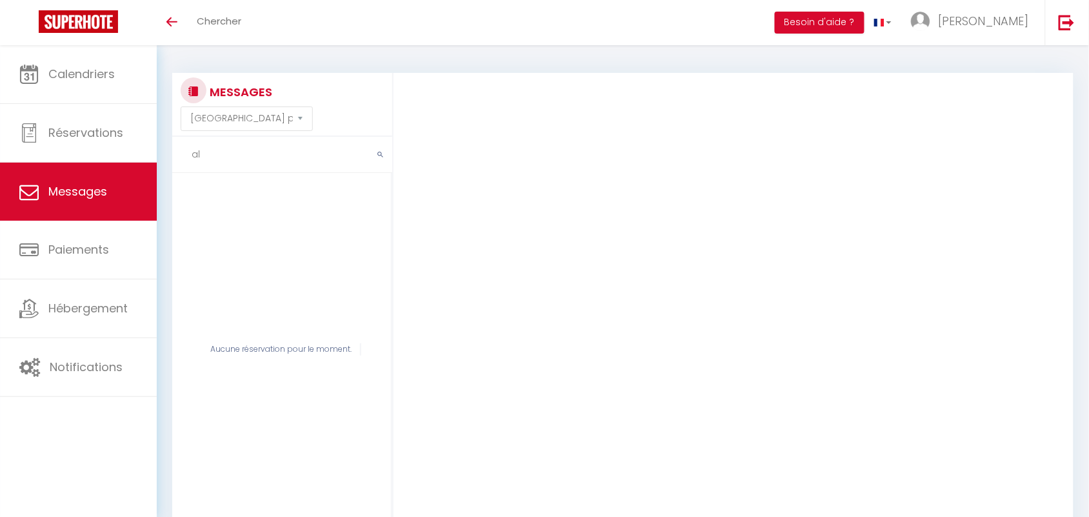
type input "a"
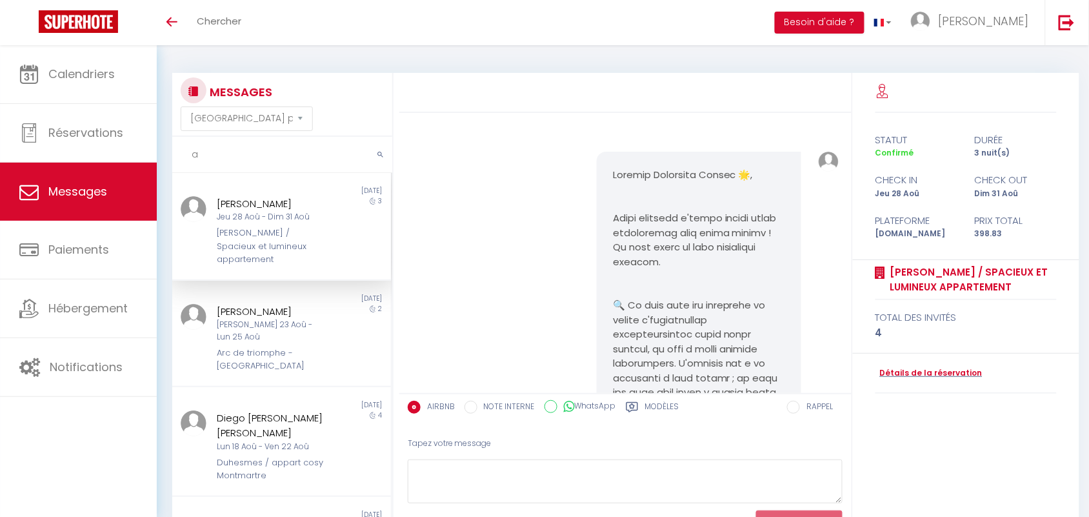
scroll to position [8193, 0]
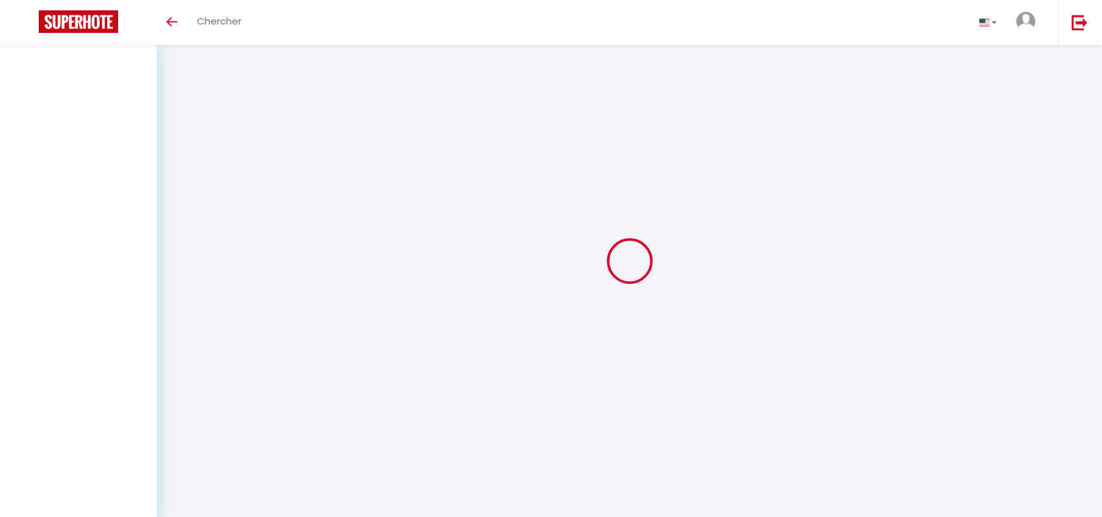
select select "message"
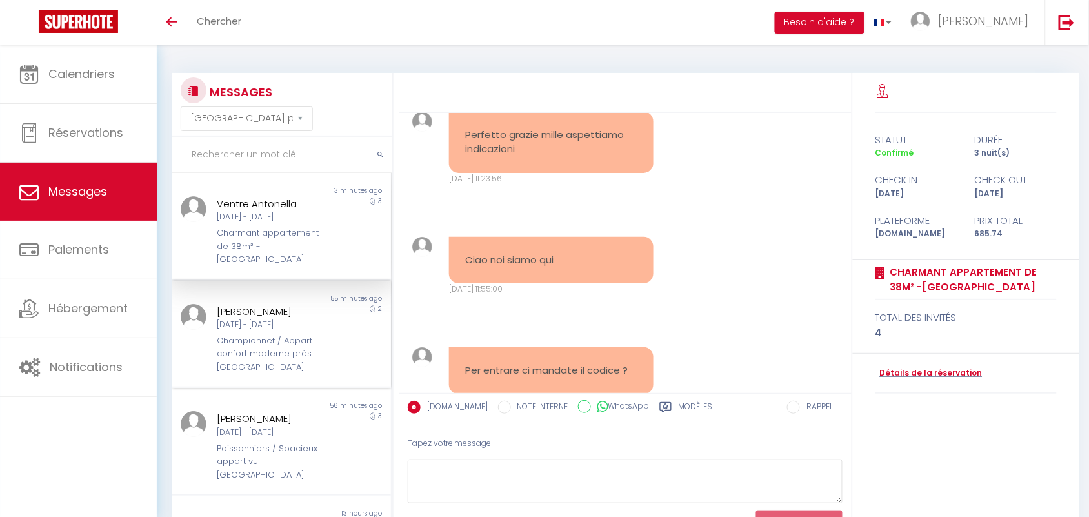
scroll to position [2224, 0]
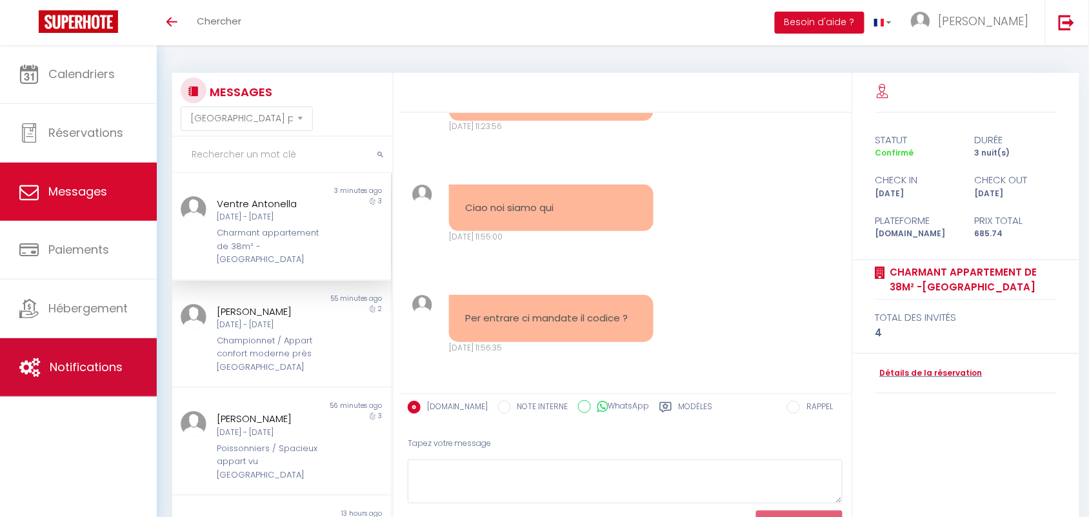
click at [71, 365] on span "Notifications" at bounding box center [86, 367] width 73 height 16
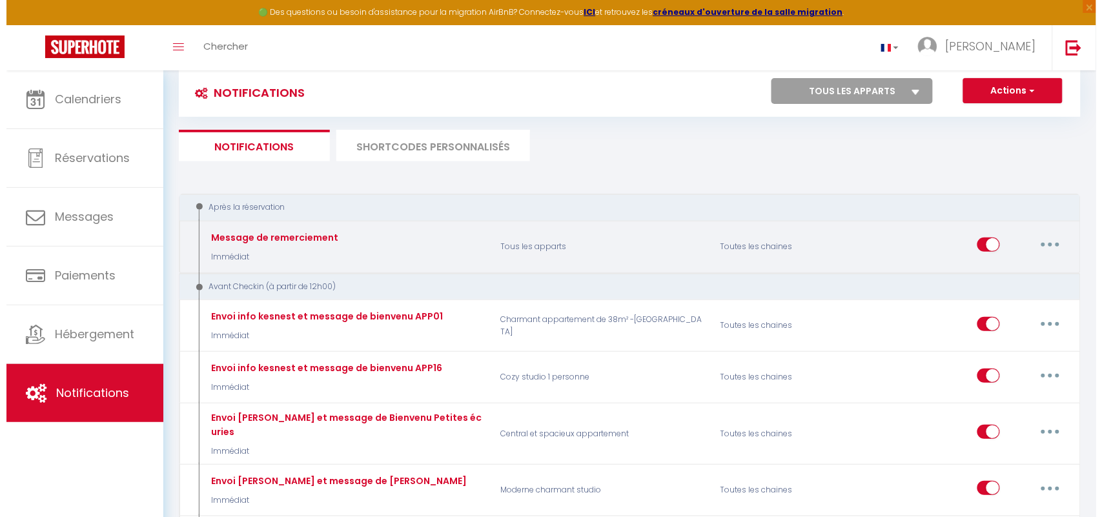
scroll to position [81, 0]
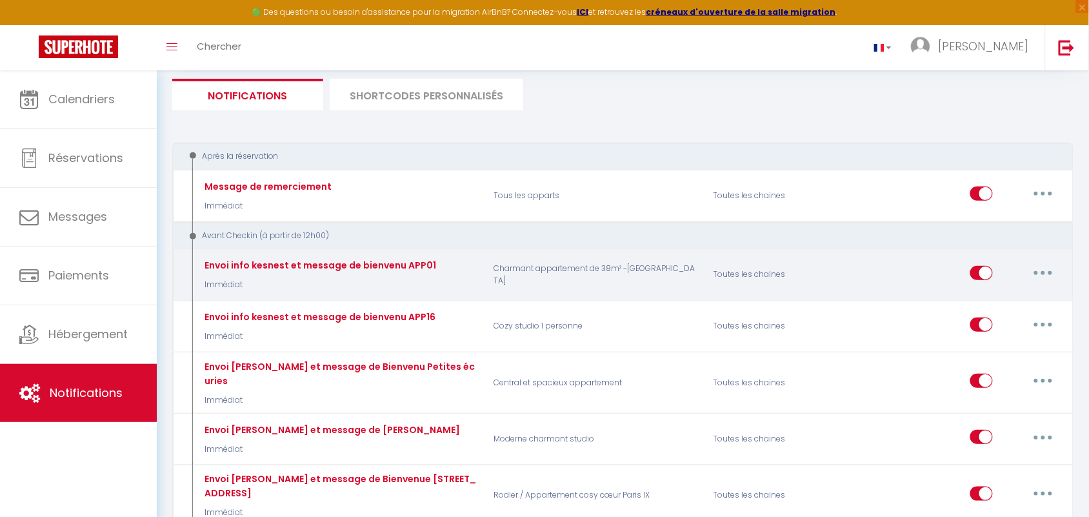
click at [1049, 269] on button "button" at bounding box center [1043, 273] width 36 height 21
click at [1002, 296] on link "Editer" at bounding box center [1010, 302] width 96 height 22
type input "Envoi info kesnest et message de bienvenu APP01"
select select "Immédiat"
select select "if_booking_is_paid"
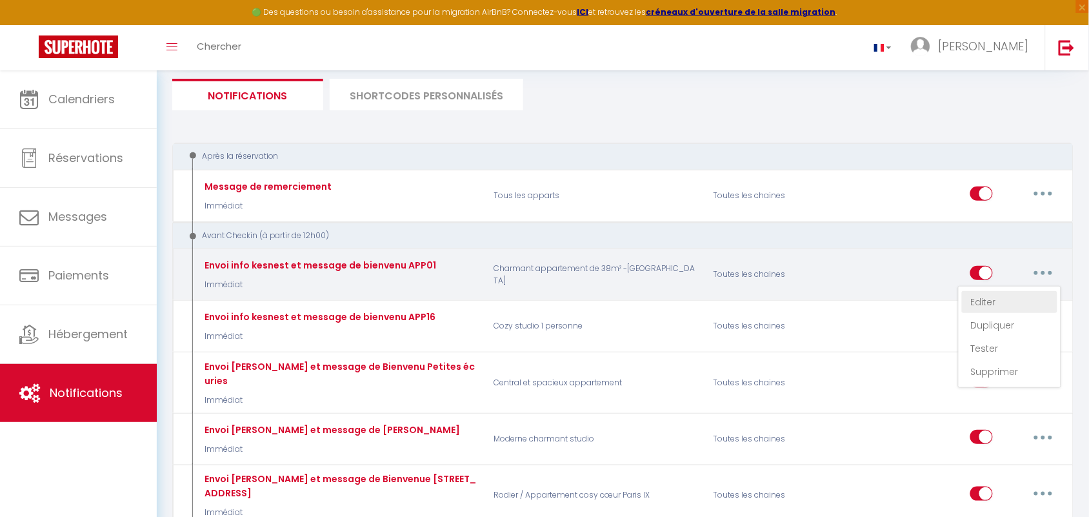
checkbox input "true"
checkbox input "false"
radio input "true"
type input "Bienvenue à [GEOGRAPHIC_DATA]"
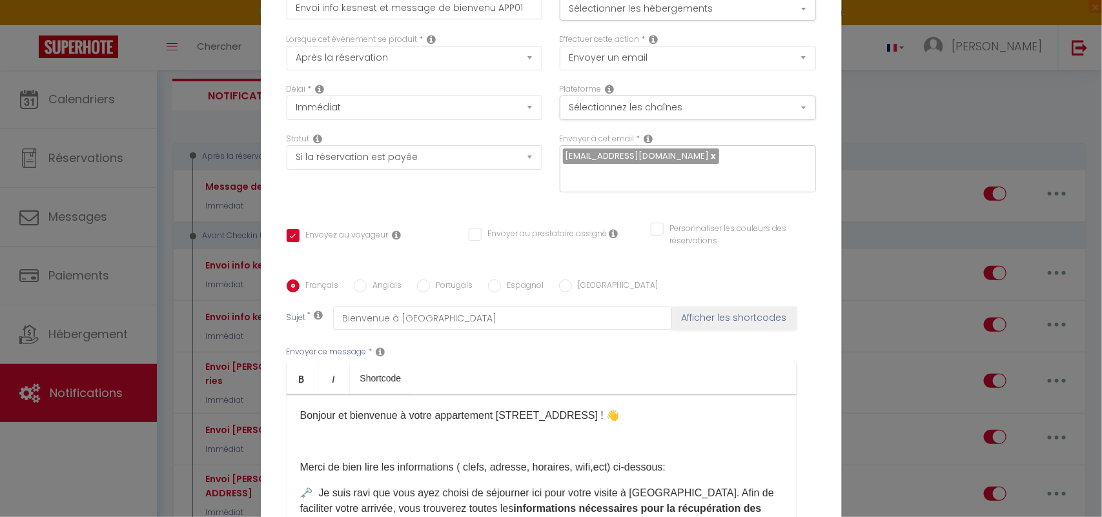
click at [292, 403] on div "Bonjour et bienvenue à votre appartement [STREET_ADDRESS] ! 👋​ Merci de bien li…" at bounding box center [542, 458] width 510 height 129
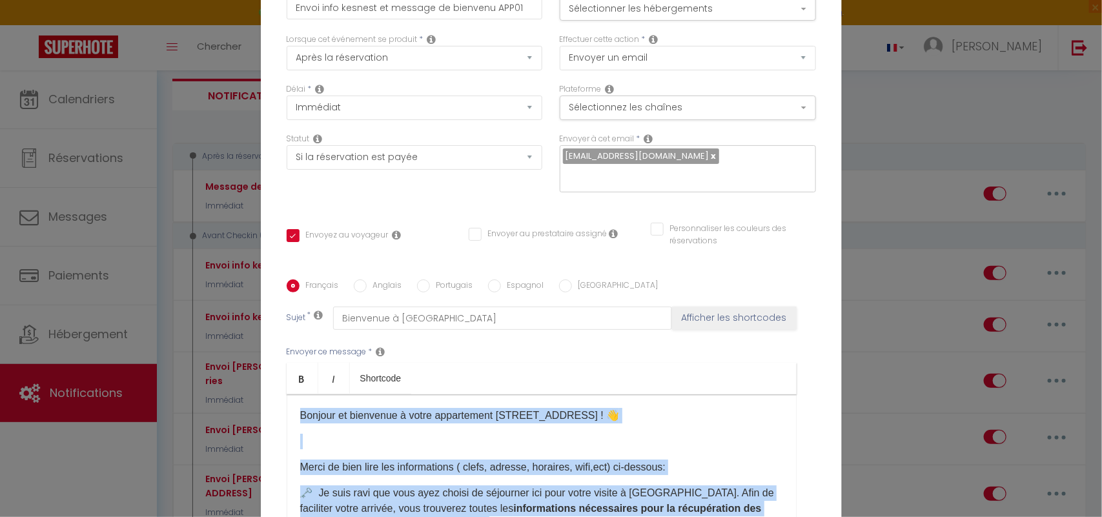
copy div "Loremip do sitametco a elits doeiusmodte 52 inc Utlaboreet ! 👋​ Dolor ma aliq e…"
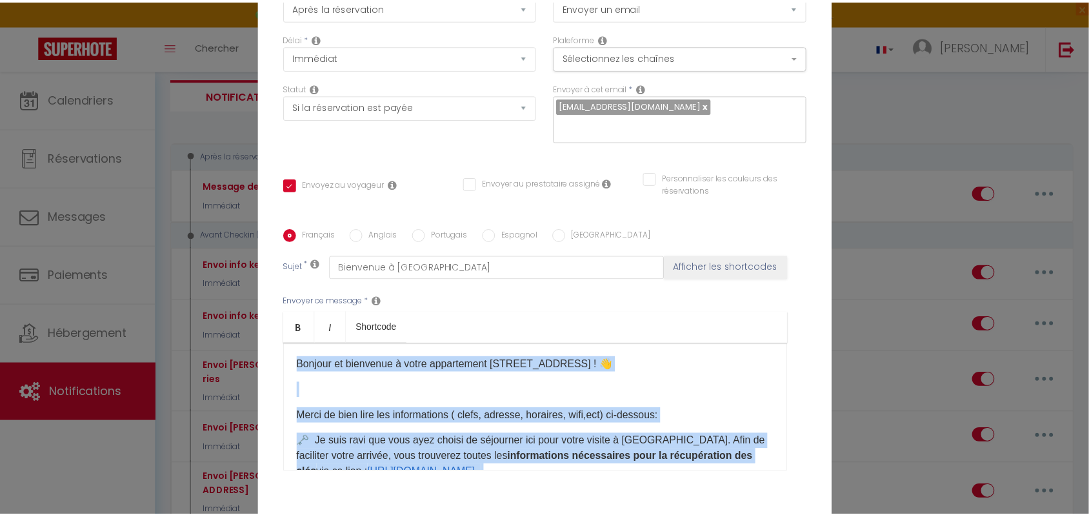
scroll to position [134, 0]
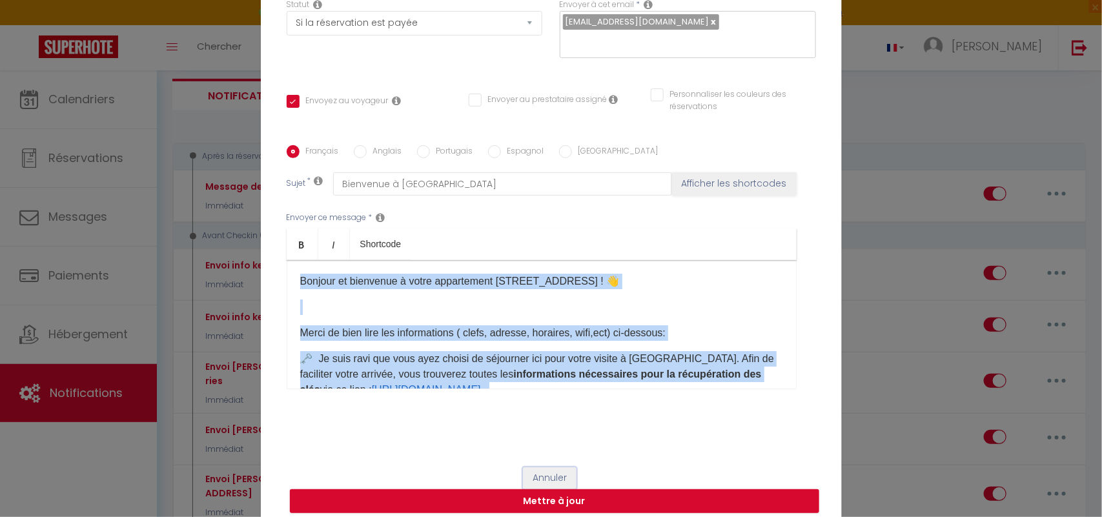
click at [550, 467] on button "Annuler" at bounding box center [550, 478] width 54 height 22
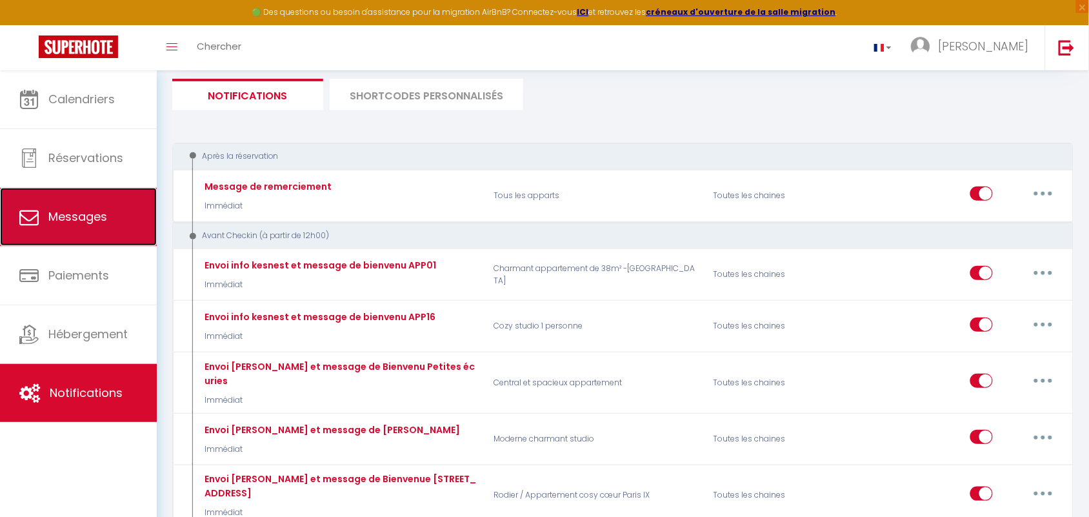
click at [31, 227] on icon at bounding box center [28, 216] width 19 height 19
select select "message"
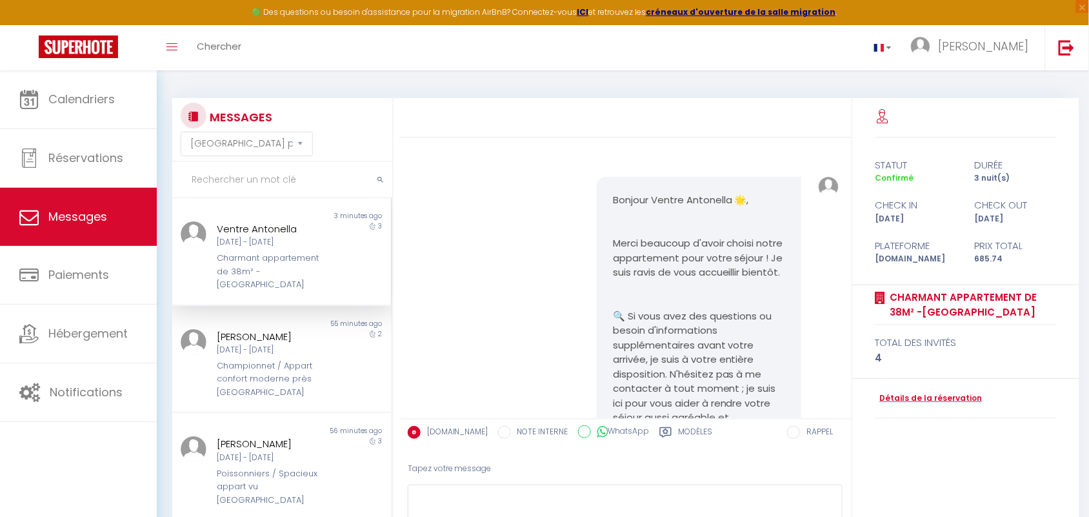
scroll to position [2224, 0]
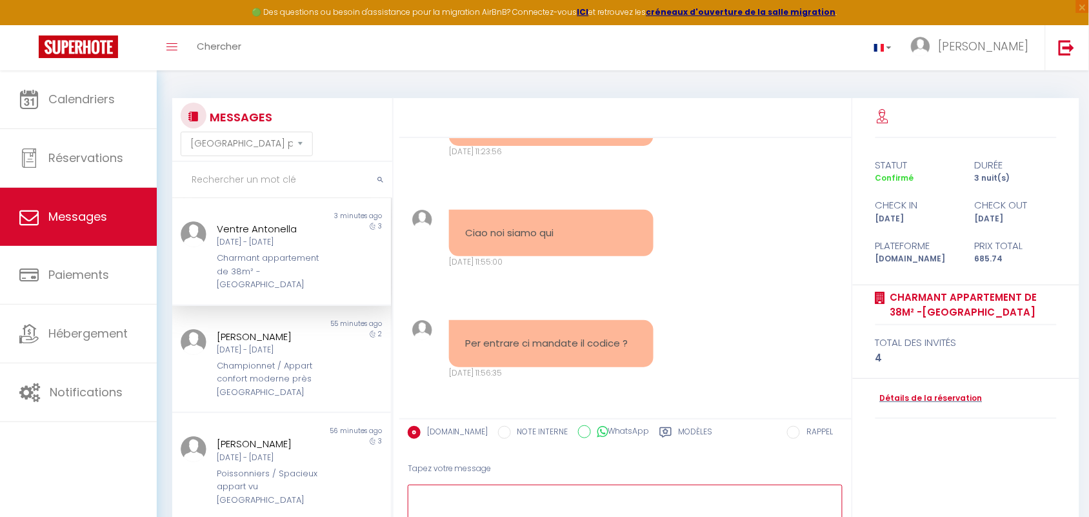
click at [510, 496] on textarea at bounding box center [626, 507] width 436 height 45
paste textarea "Bonjour et bienvenue à votre appartement 81 rue Mouffetard ! 👋​ Merci de bien l…"
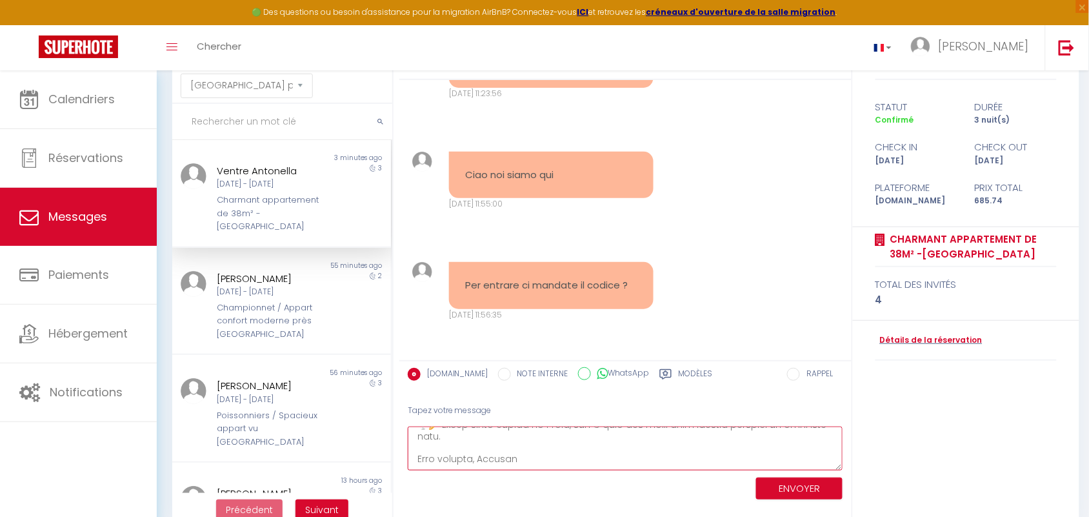
scroll to position [82, 0]
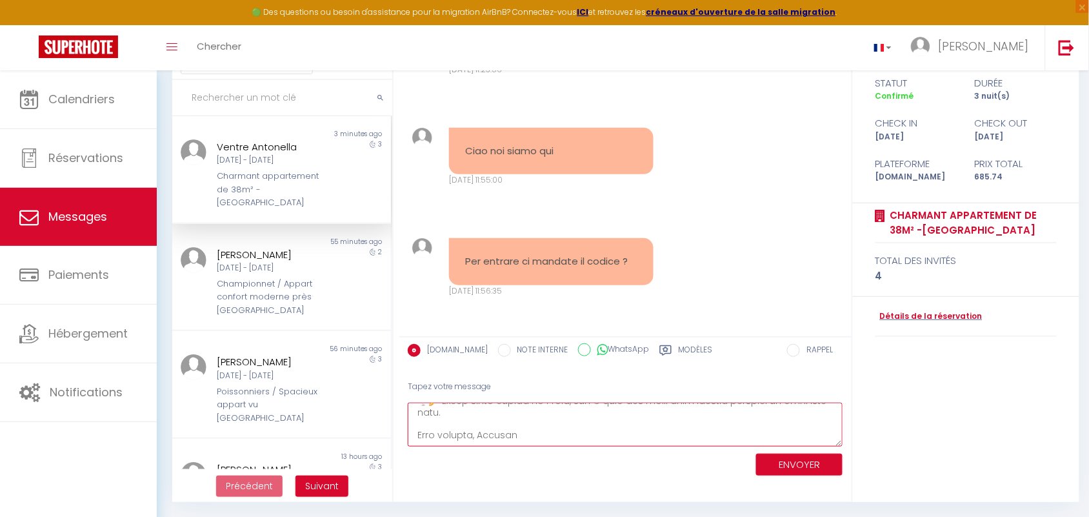
type textarea "Bonjour et bienvenue à votre appartement 81 rue Mouffetard ! 👋​ Merci de bien l…"
click at [805, 465] on button "ENVOYER" at bounding box center [799, 465] width 86 height 23
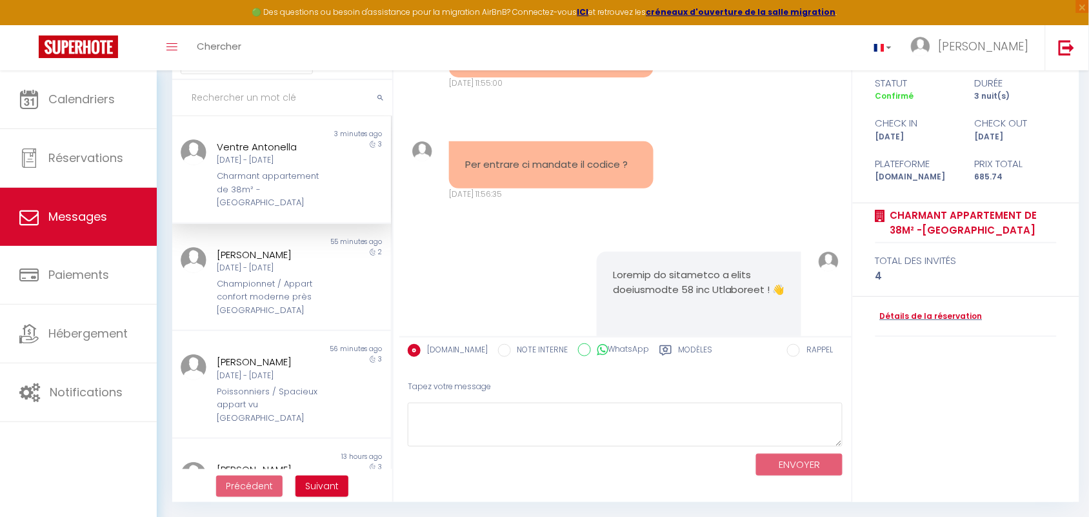
scroll to position [2294, 0]
drag, startPoint x: 465, startPoint y: 78, endPoint x: 637, endPoint y: 181, distance: 200.3
click at [637, 181] on div "Bonjour Ventre Antonella 🌟, Merci beaucoup d'avoir choisi notre appartement pou…" at bounding box center [625, 196] width 452 height 280
copy div "Ciao noi siamo qui Jeu 11 Sep. 2025 - 11:55:00 Per entrare ci mandate il codice…"
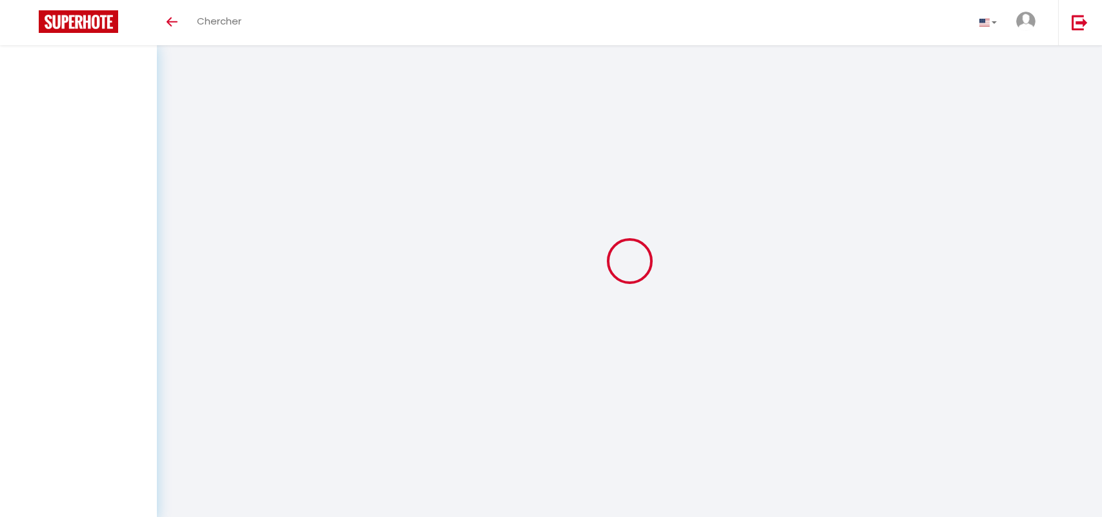
select select "message"
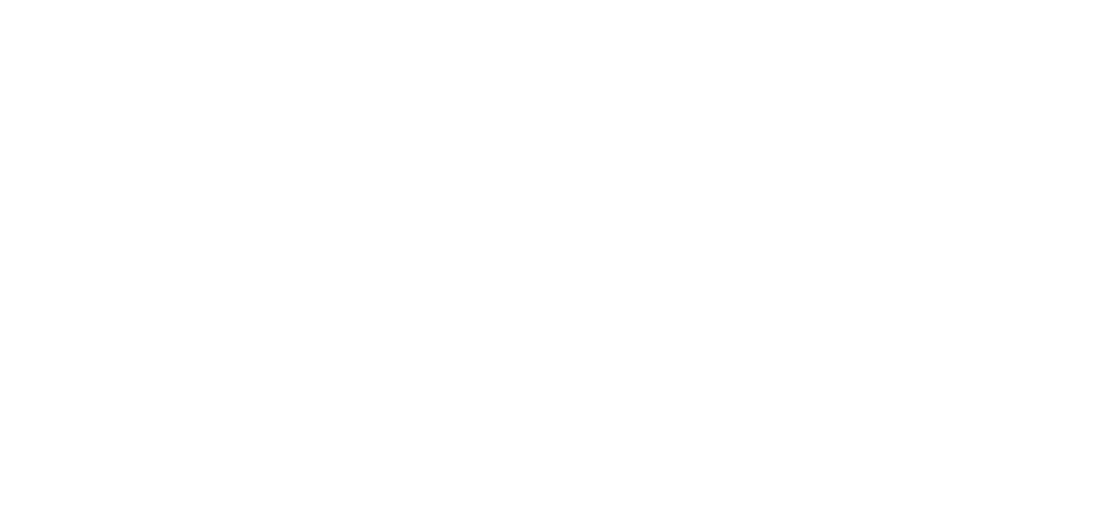
select select "message"
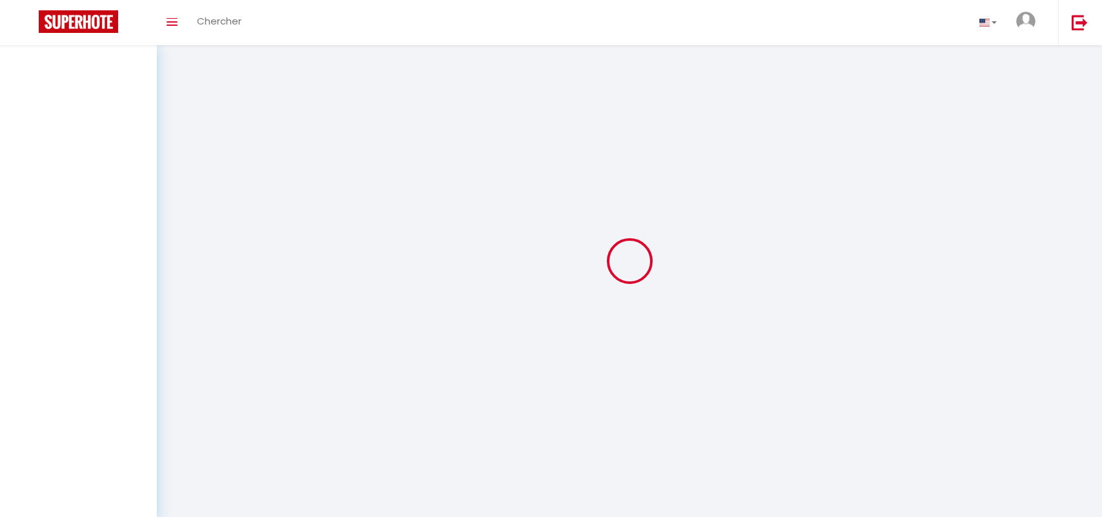
select select "message"
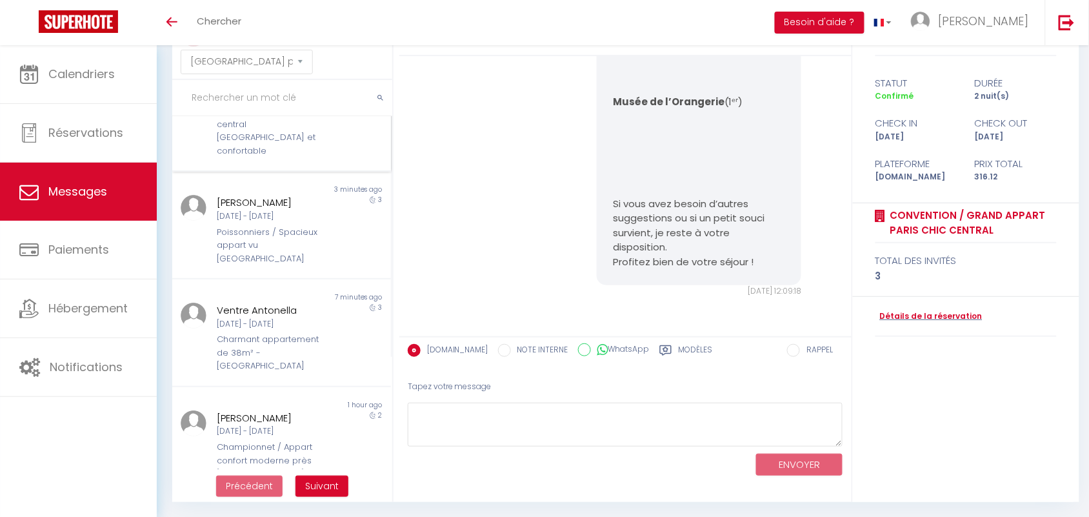
scroll to position [161, 0]
click at [262, 252] on div "Poissonniers / Spacieux appart vu [GEOGRAPHIC_DATA]" at bounding box center [272, 243] width 110 height 39
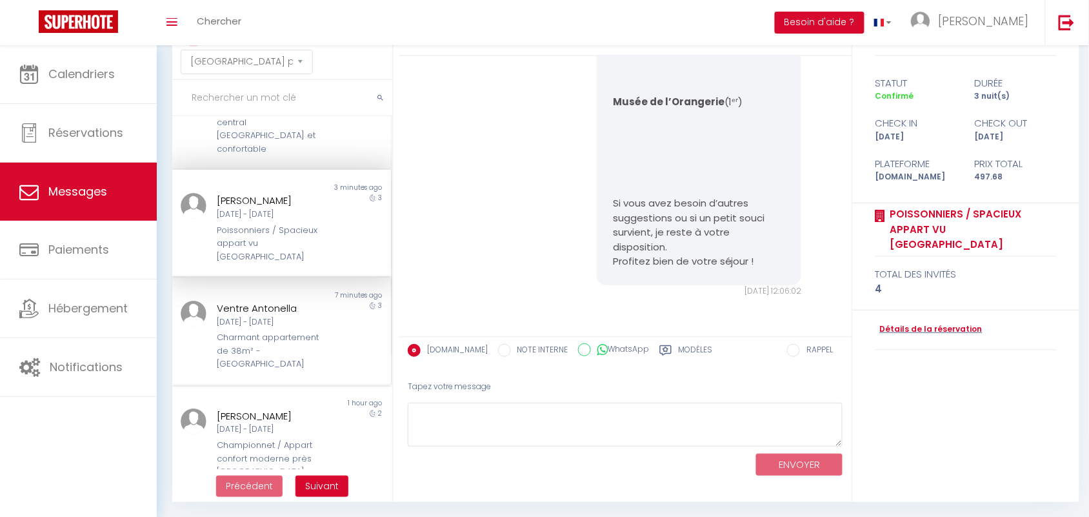
click at [268, 307] on div "Ventre Antonella" at bounding box center [272, 308] width 110 height 15
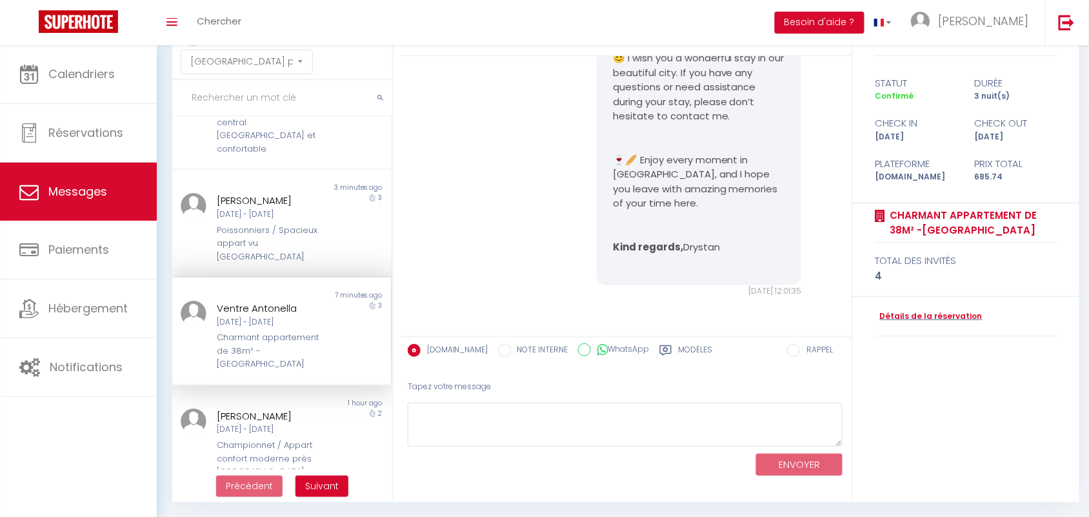
scroll to position [7644, 0]
click at [545, 420] on textarea at bounding box center [626, 425] width 436 height 45
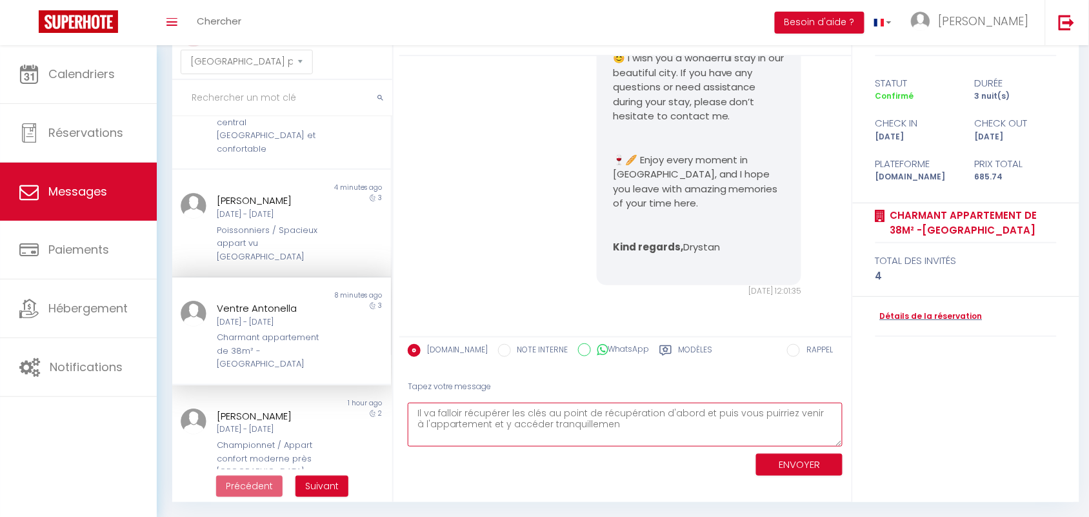
type textarea "Il va falloir récupérer les clés au point de récupération d'abord et puis vous …"
drag, startPoint x: 631, startPoint y: 425, endPoint x: 368, endPoint y: 387, distance: 265.3
click at [368, 387] on div "MESSAGES Trier par date de réservation Trier par date de message Non lu 20 seco…" at bounding box center [623, 259] width 918 height 487
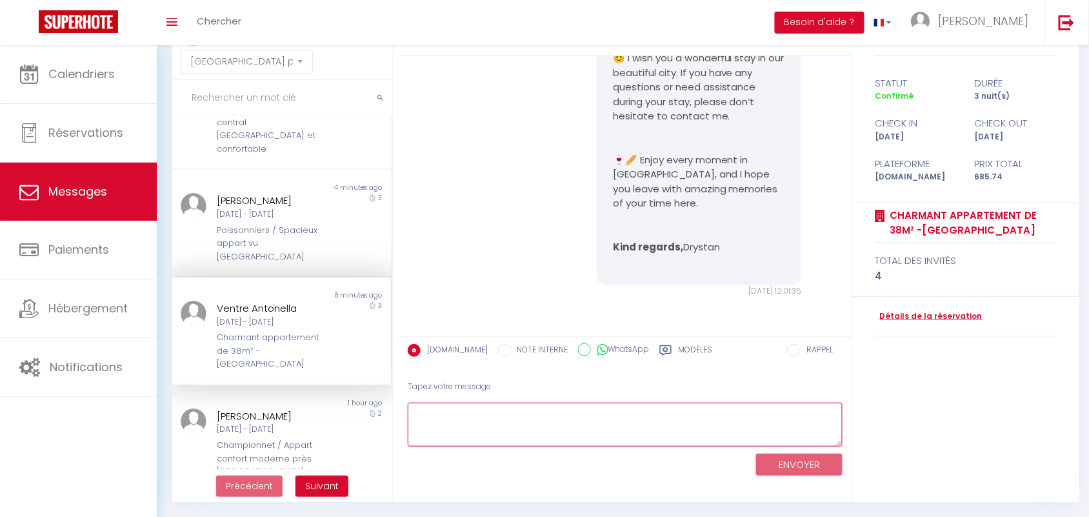
paste textarea "Il faudra d’abord récupérer les clés au point de retrait, puis vous pourrez vou…"
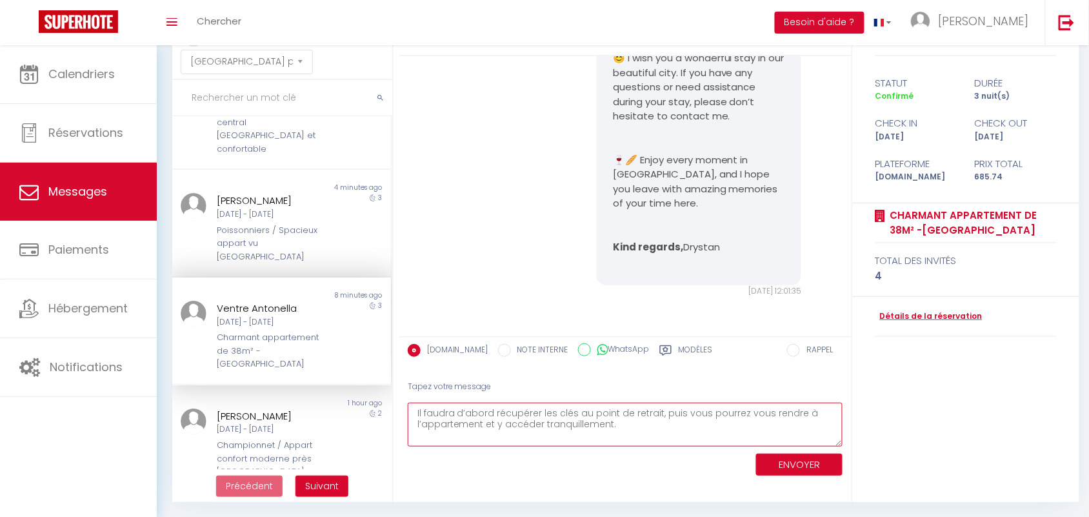
click at [411, 418] on textarea "Il faudra d’abord récupérer les clés au point de retrait, puis vous pourrez vou…" at bounding box center [626, 425] width 436 height 45
type textarea "J'ai essayé de vous contacter, il faudra d’abord récupérer les clés au point de…"
click at [807, 454] on button "ENVOYER" at bounding box center [799, 465] width 86 height 23
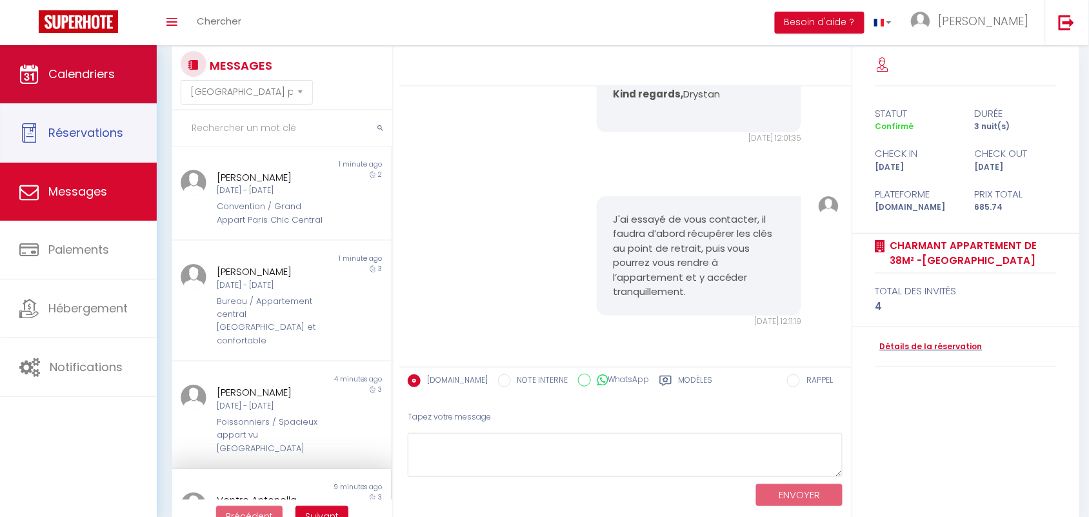
scroll to position [0, 0]
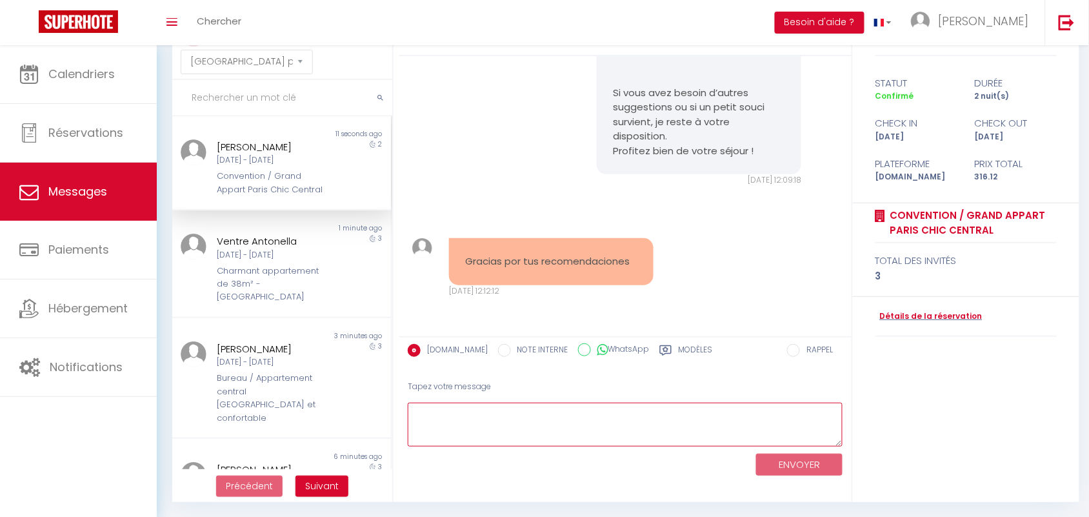
click at [472, 421] on textarea at bounding box center [626, 425] width 436 height 45
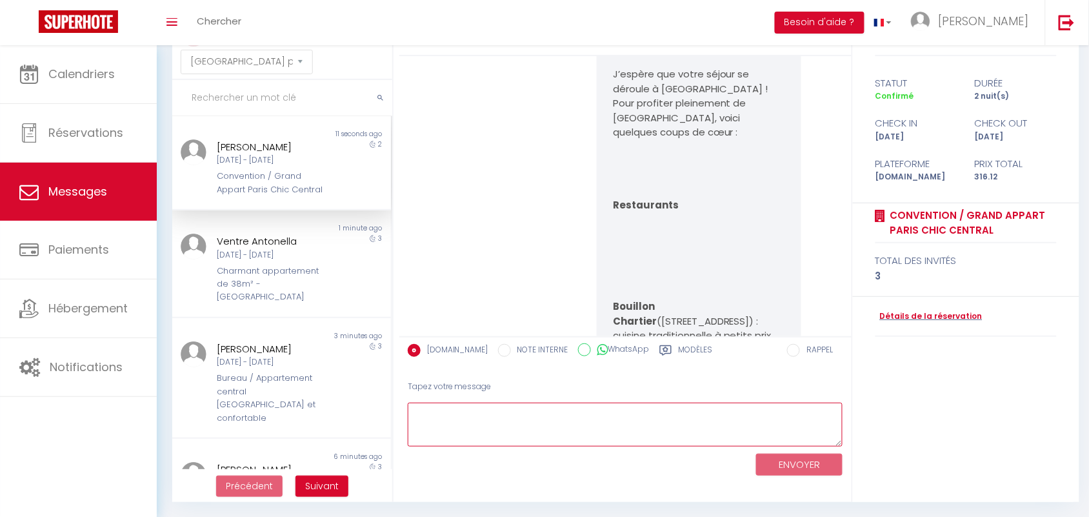
scroll to position [8000, 0]
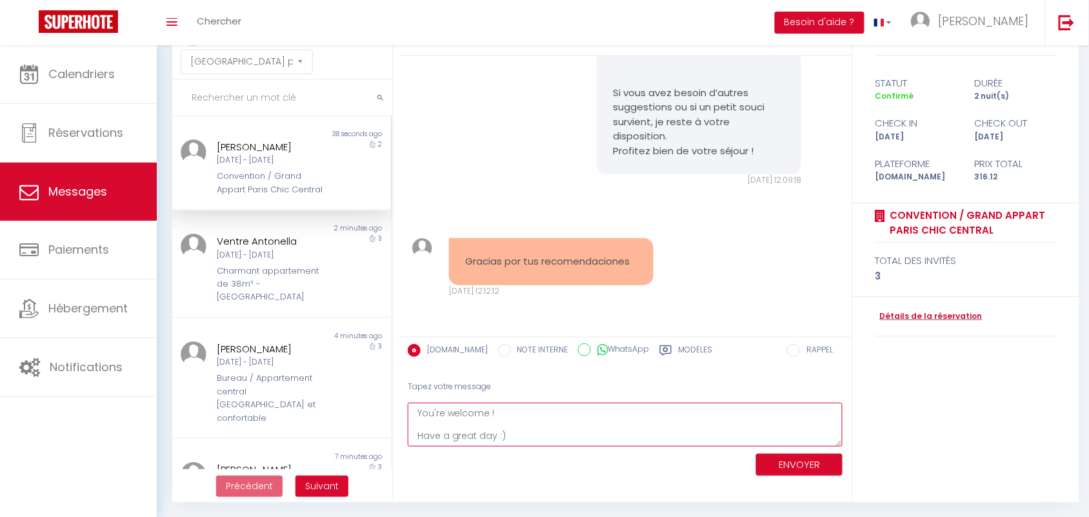
type textarea "You're welcome ! Have a great day :)"
click at [779, 459] on button "ENVOYER" at bounding box center [799, 465] width 86 height 23
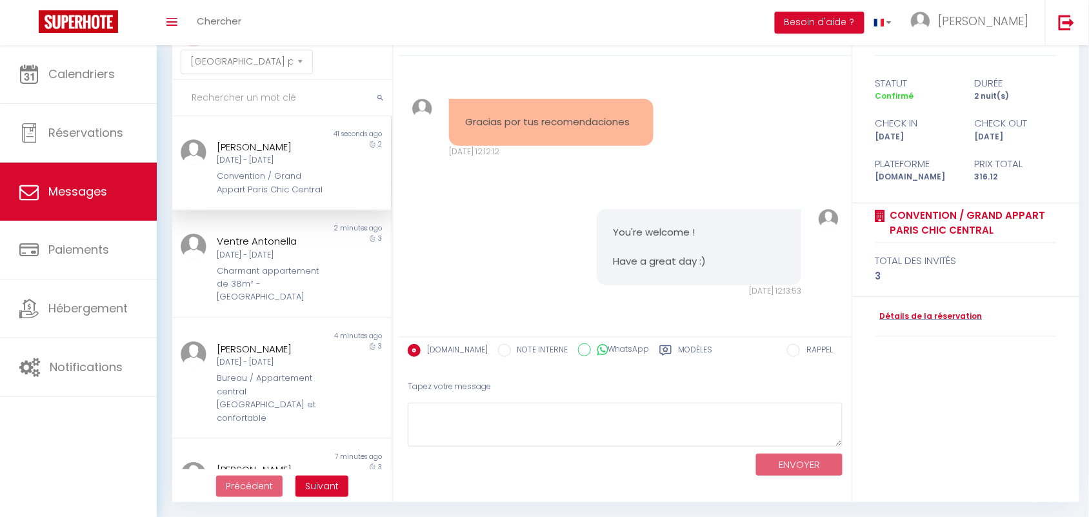
scroll to position [8140, 0]
click at [250, 289] on div "Charmant appartement de 38m² -[GEOGRAPHIC_DATA]" at bounding box center [272, 284] width 110 height 39
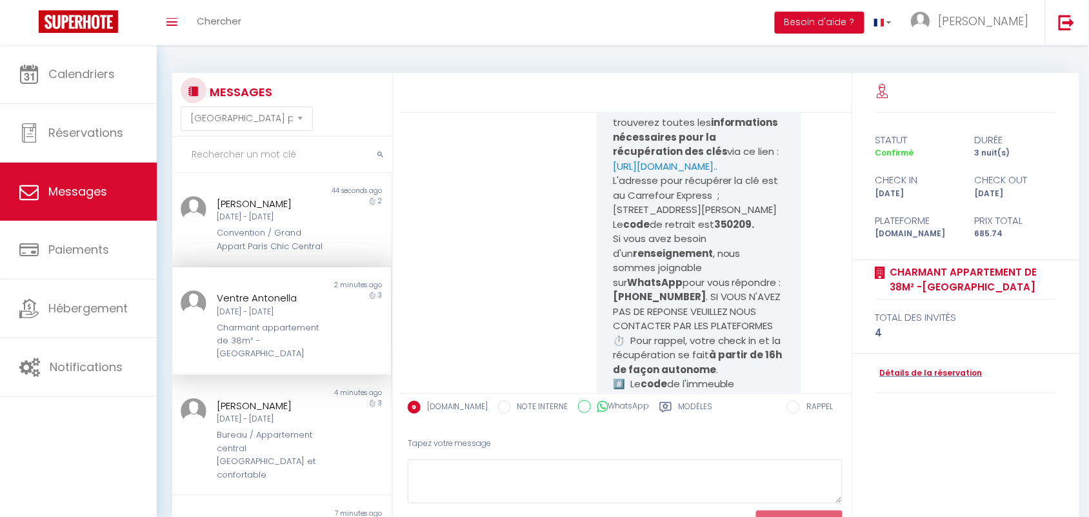
scroll to position [5326, 0]
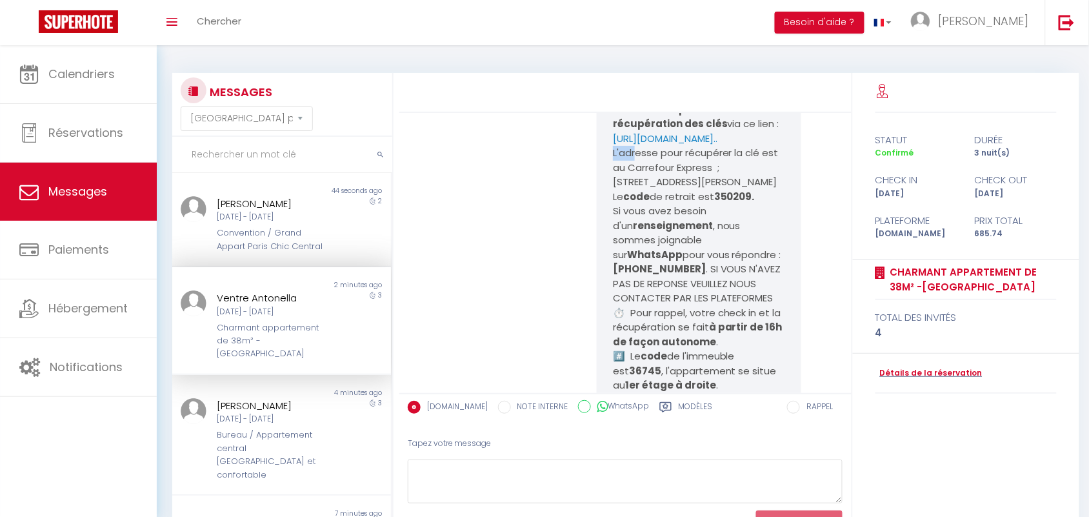
drag, startPoint x: 605, startPoint y: 208, endPoint x: 632, endPoint y: 217, distance: 28.4
click at [741, 204] on p "L'adresse pour récupérer la clé est au Carrefour Express ; 37 rue Claude-Bernar…" at bounding box center [699, 175] width 172 height 58
drag, startPoint x: 621, startPoint y: 223, endPoint x: 757, endPoint y: 252, distance: 139.1
click at [757, 204] on p "L'adresse pour récupérer la clé est au Carrefour Express ; 37 rue Claude-Bernar…" at bounding box center [699, 175] width 172 height 58
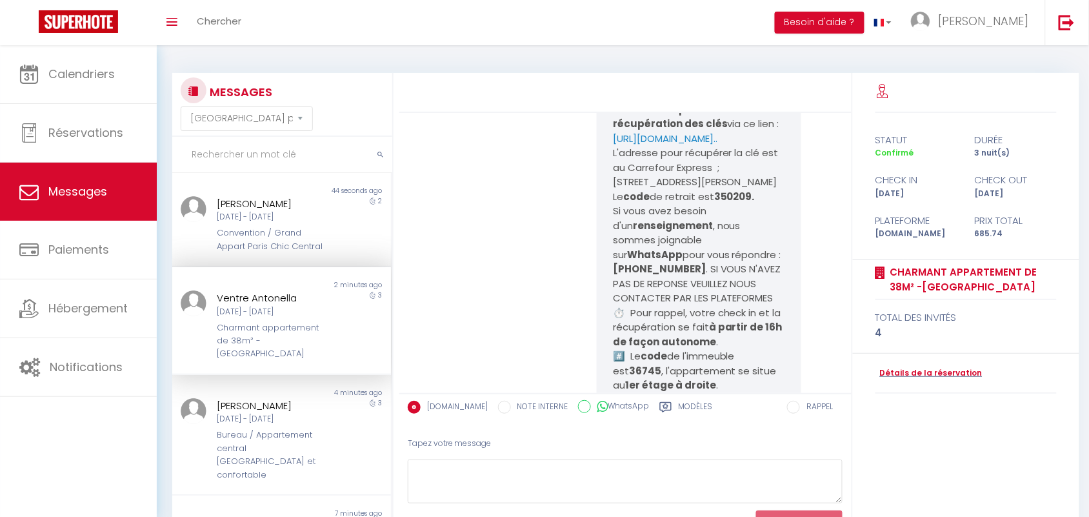
copy p "Carrefour Express ; 37 rue Claude-Bernard, Paris, France Le code de retrait est…"
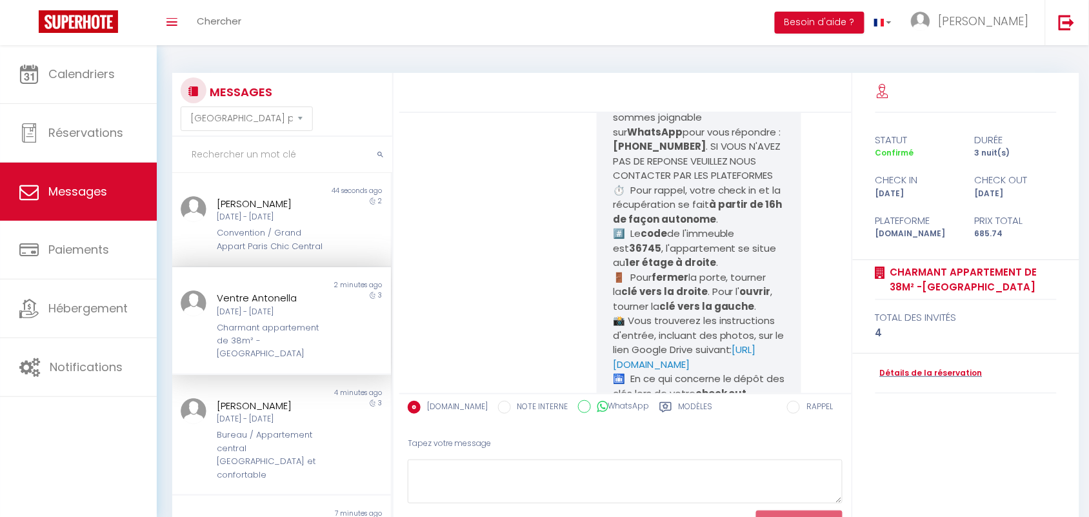
scroll to position [5487, 0]
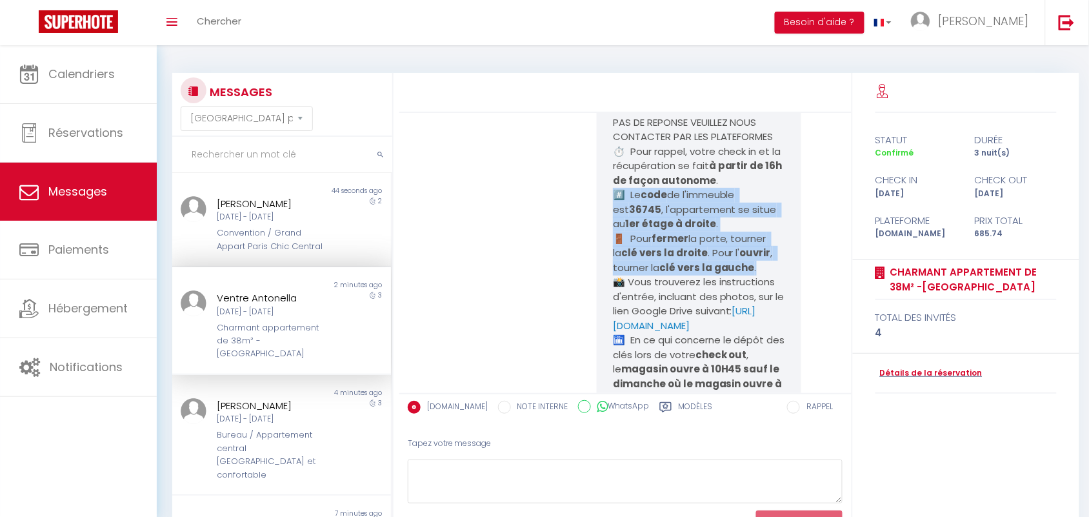
drag, startPoint x: 605, startPoint y: 252, endPoint x: 751, endPoint y: 324, distance: 162.8
copy pre "#️⃣ Le code de l'immeuble est 36745 , l'appartement se situe au 1er étage à dro…"
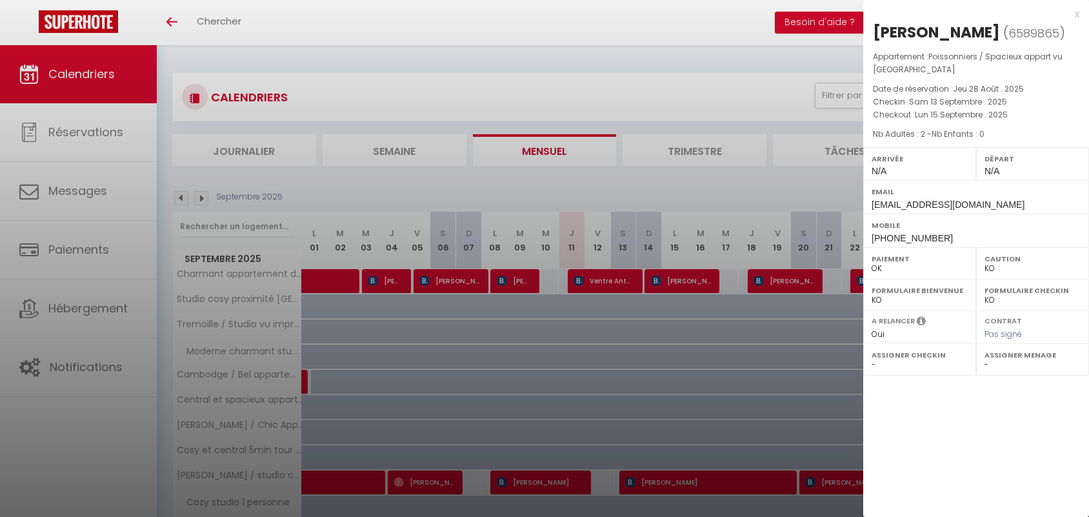
select select "KO"
select select "0"
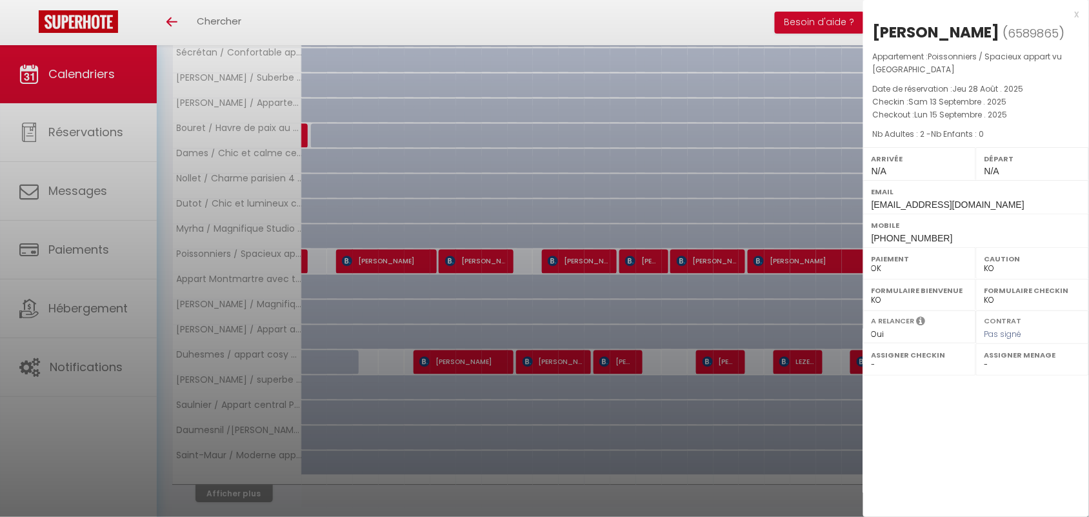
scroll to position [800, 0]
click at [1076, 17] on div "x" at bounding box center [971, 13] width 216 height 15
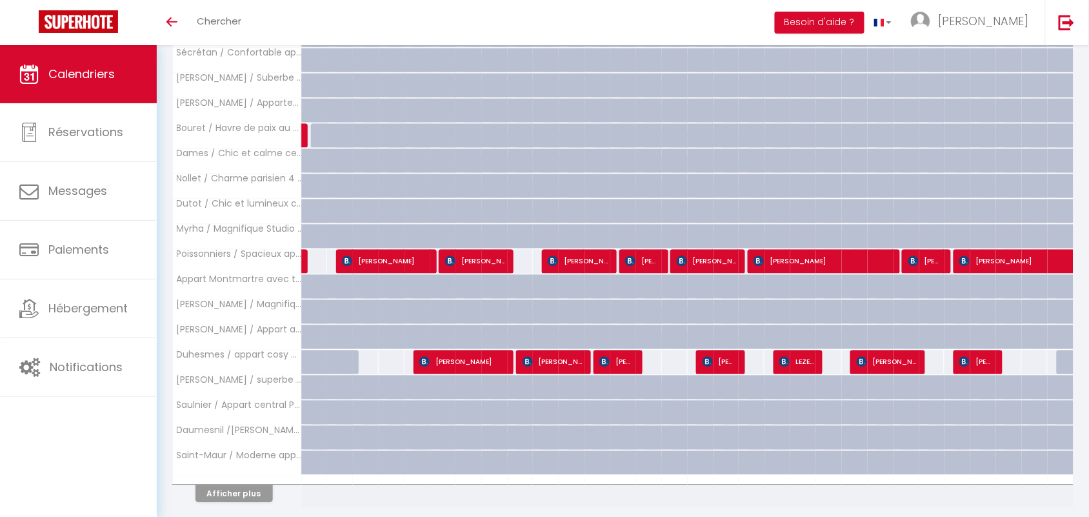
scroll to position [0, 0]
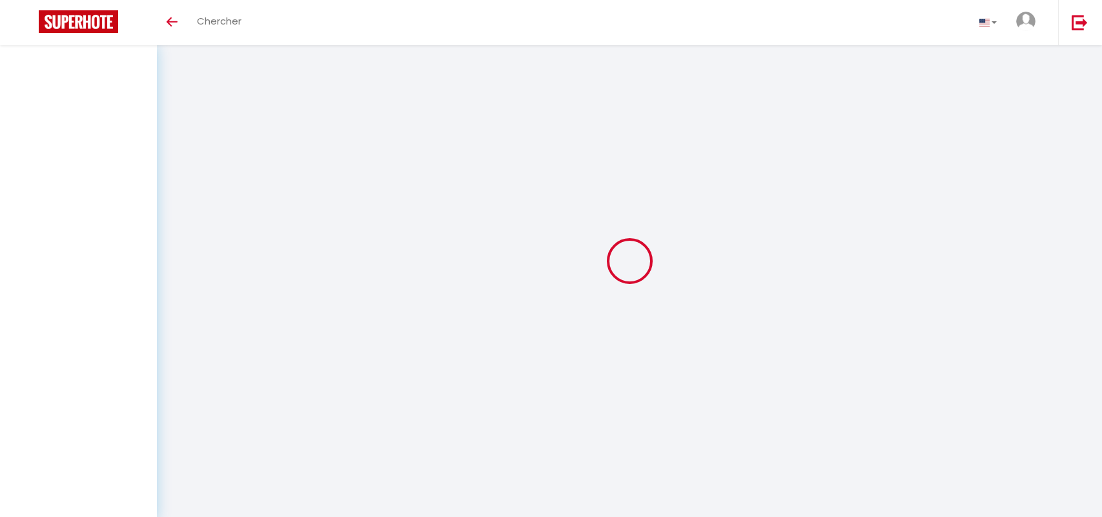
select select "message"
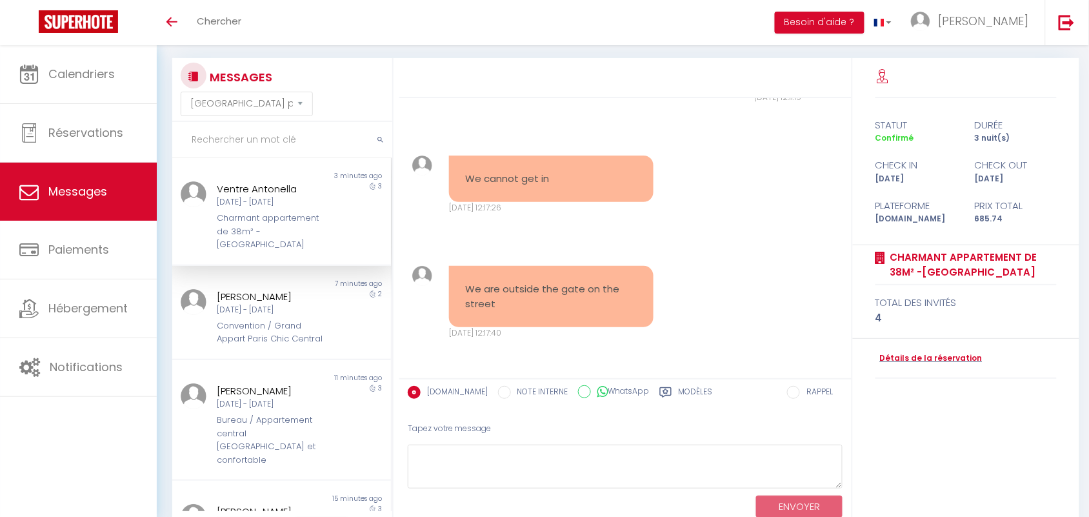
scroll to position [57, 0]
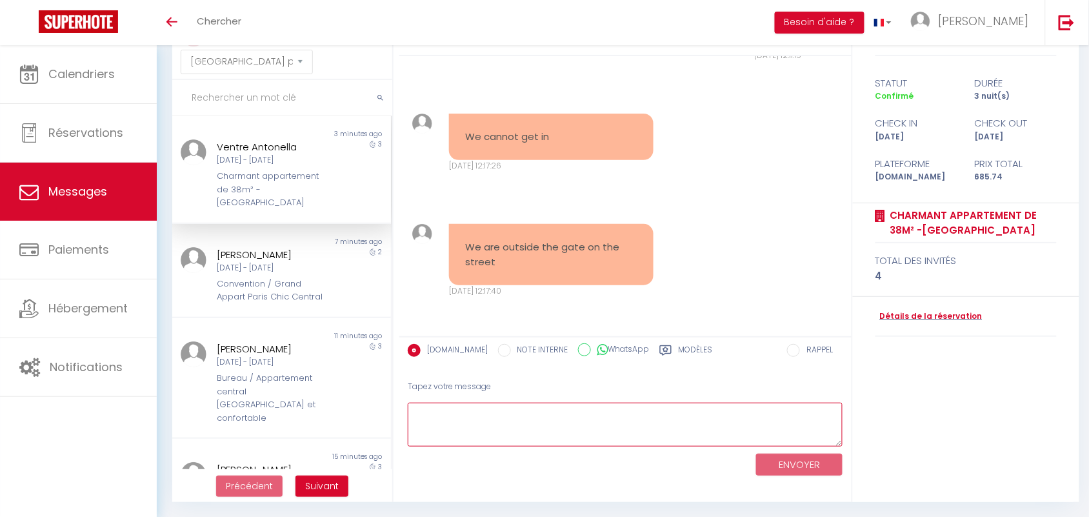
click at [450, 413] on textarea at bounding box center [626, 425] width 436 height 45
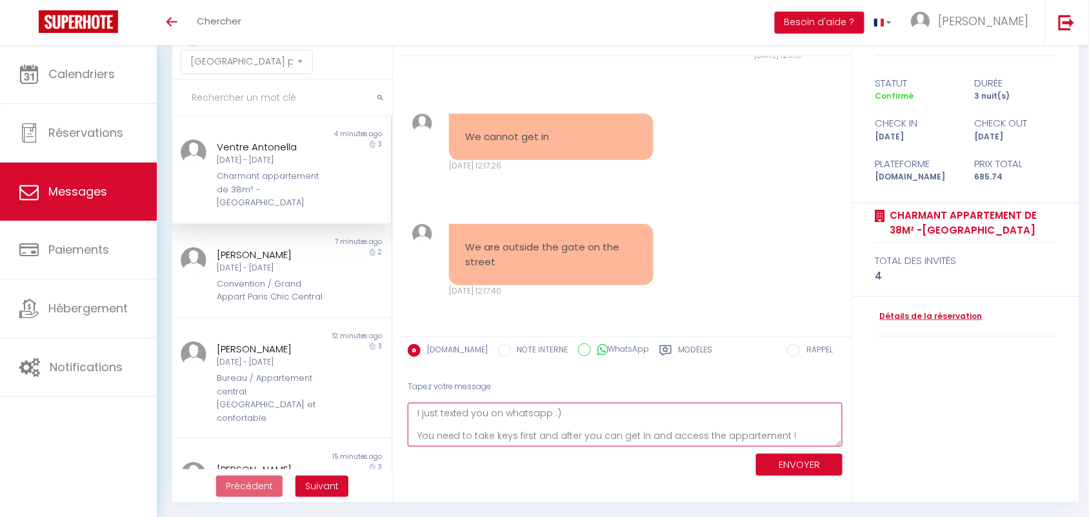
type textarea "I just texted you on whatsapp :) You need to take keys first and after you can …"
click at [807, 454] on button "ENVOYER" at bounding box center [799, 465] width 86 height 23
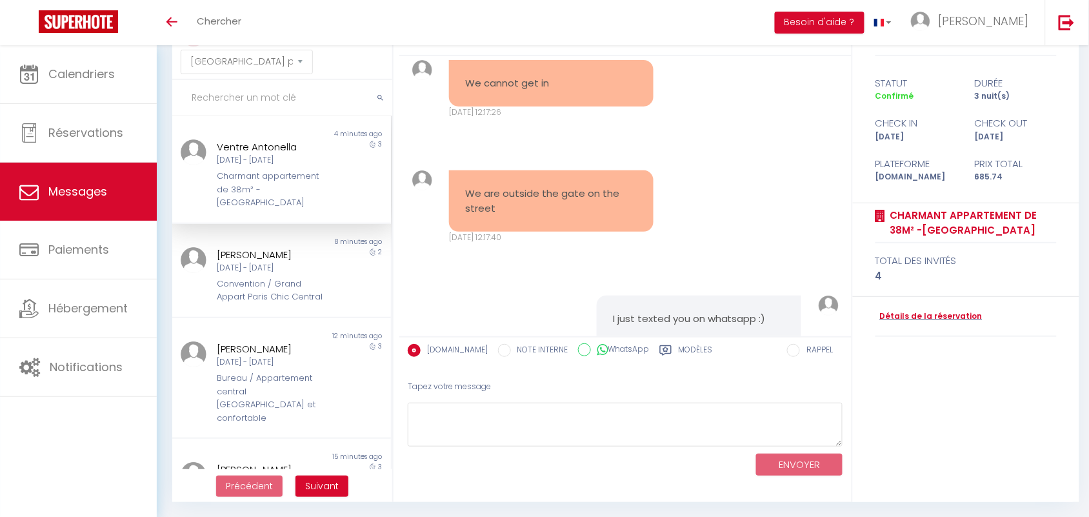
scroll to position [8155, 0]
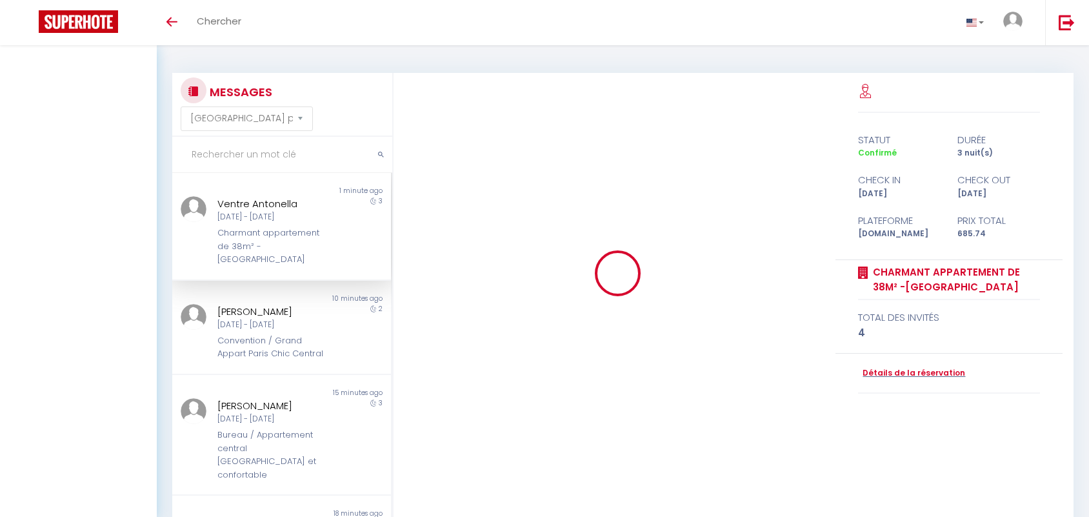
select select "message"
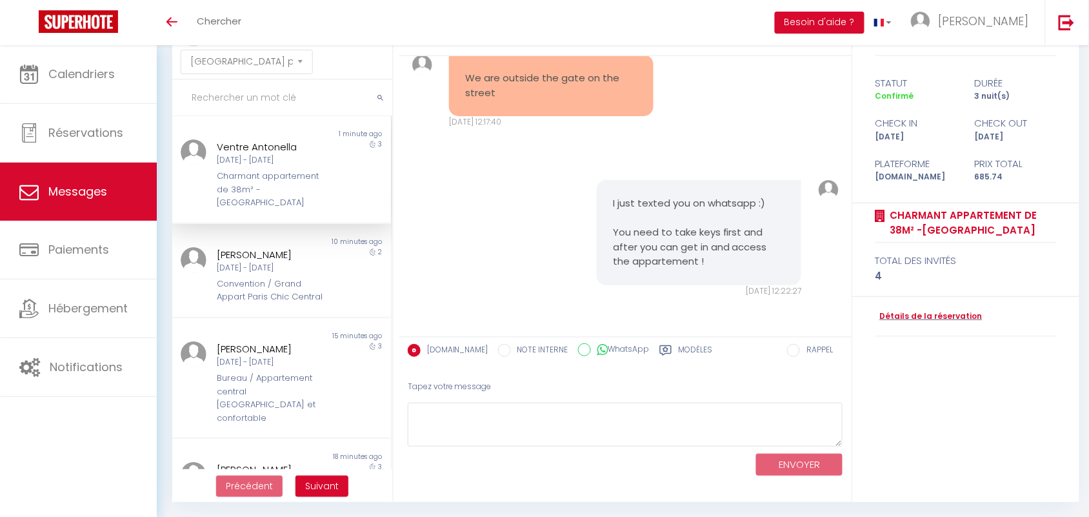
click at [542, 234] on div "I just texted you on whatsapp :) You need to take keys first and after you can …" at bounding box center [625, 238] width 443 height 168
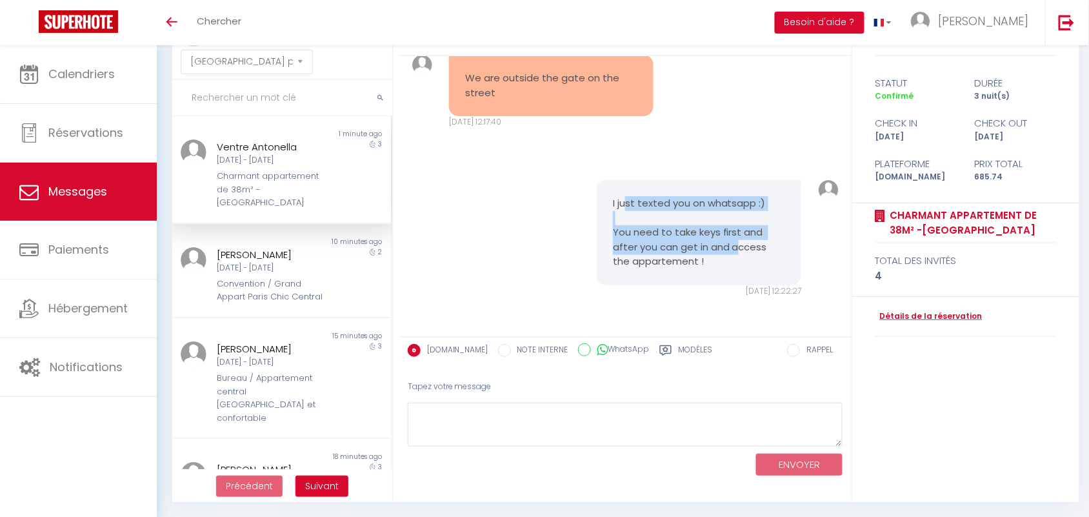
drag, startPoint x: 623, startPoint y: 201, endPoint x: 734, endPoint y: 245, distance: 119.0
click at [734, 245] on pre "I just texted you on whatsapp :) You need to take keys first and after you can …" at bounding box center [699, 232] width 172 height 73
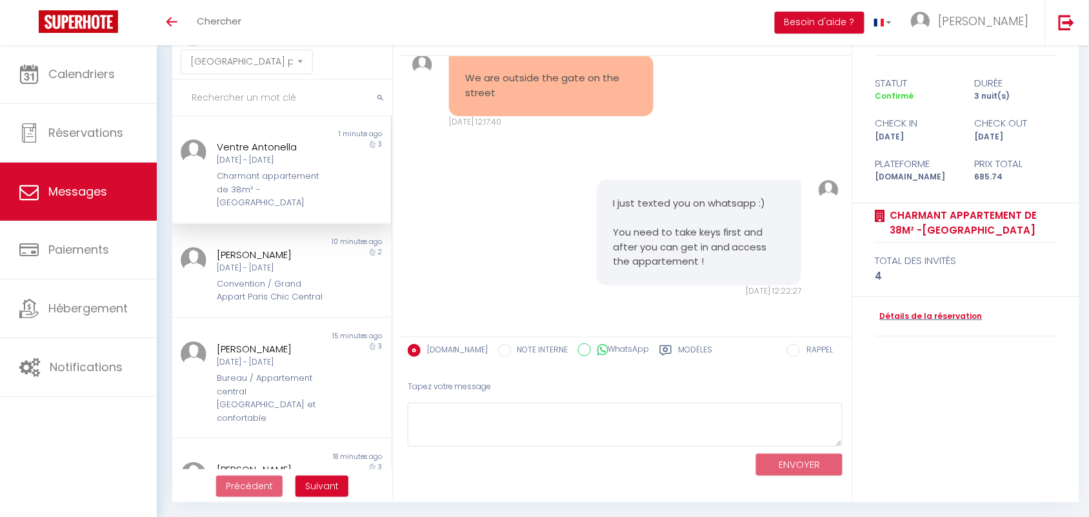
click at [733, 254] on pre "I just texted you on whatsapp :) You need to take keys first and after you can …" at bounding box center [699, 232] width 172 height 73
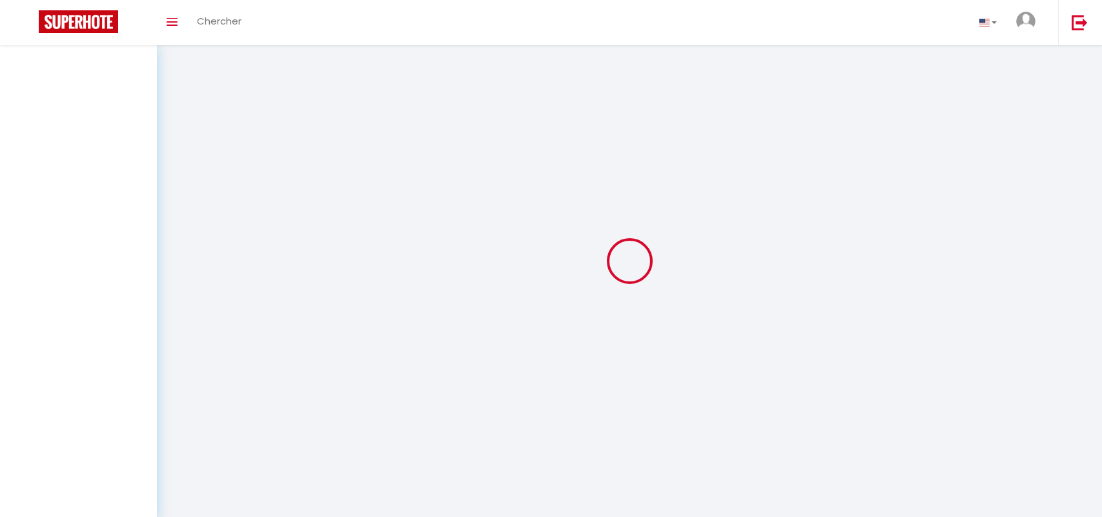
select select "message"
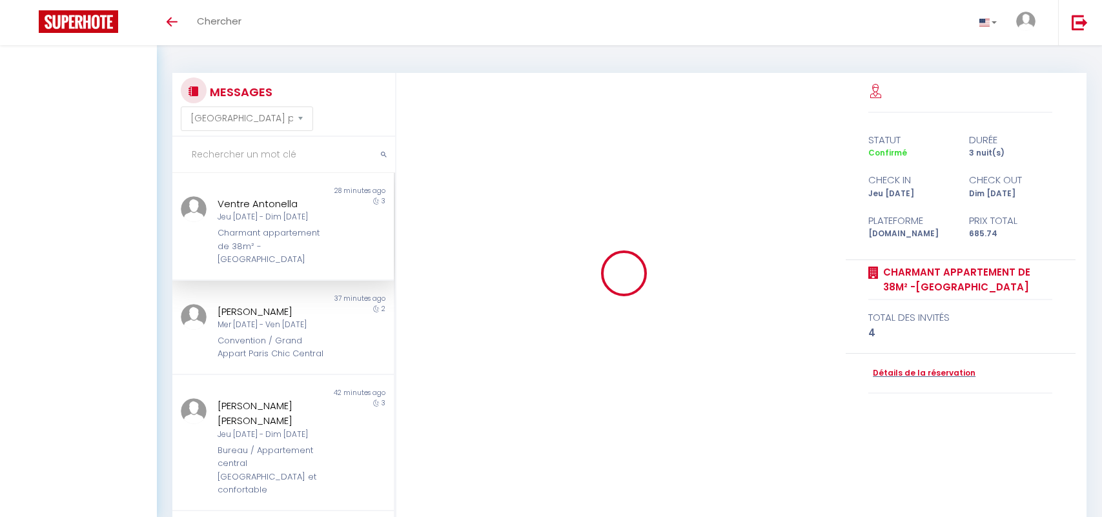
select select "message"
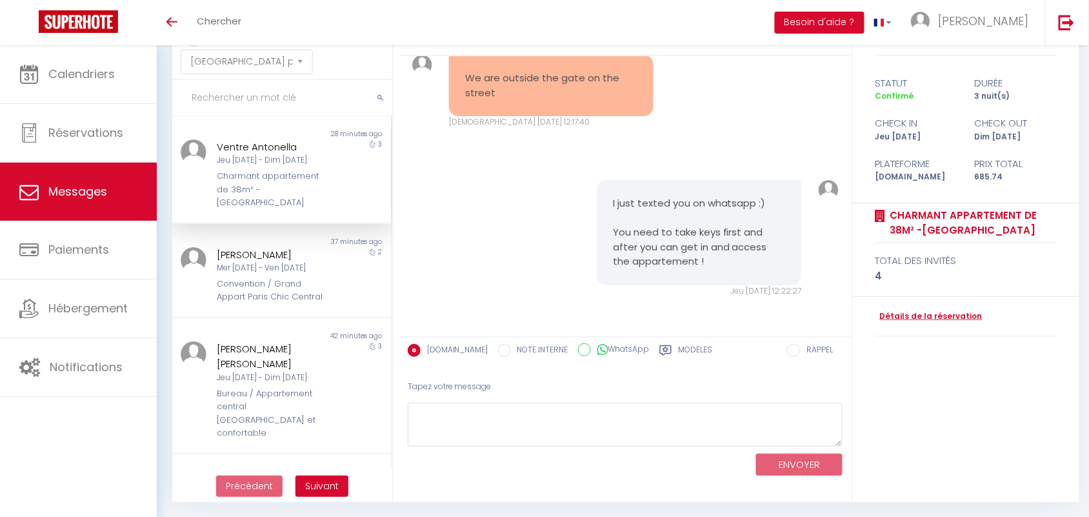
click at [439, 166] on div "I just texted you on whatsapp :) You need to take keys first and after you can …" at bounding box center [625, 238] width 443 height 168
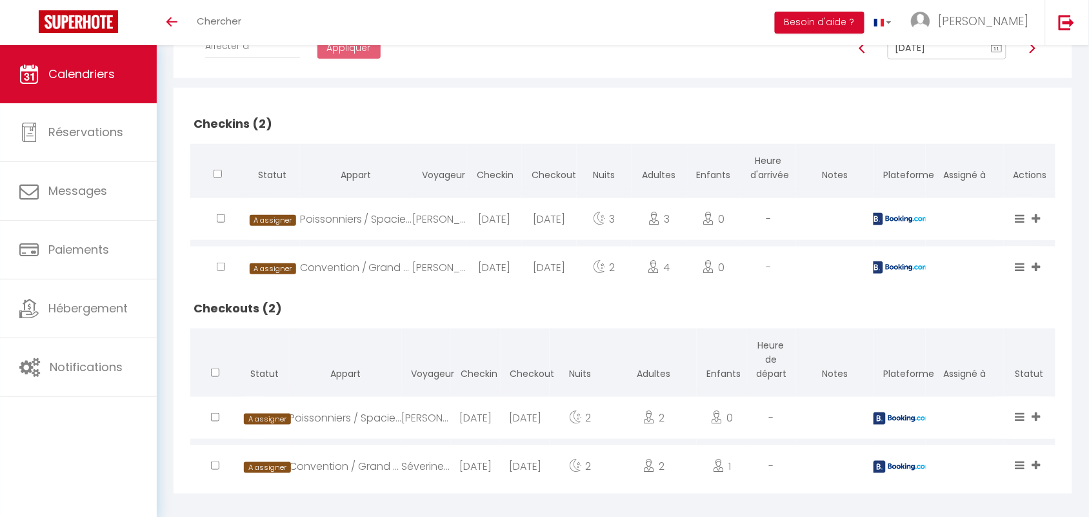
scroll to position [184, 0]
